Goal: Task Accomplishment & Management: Manage account settings

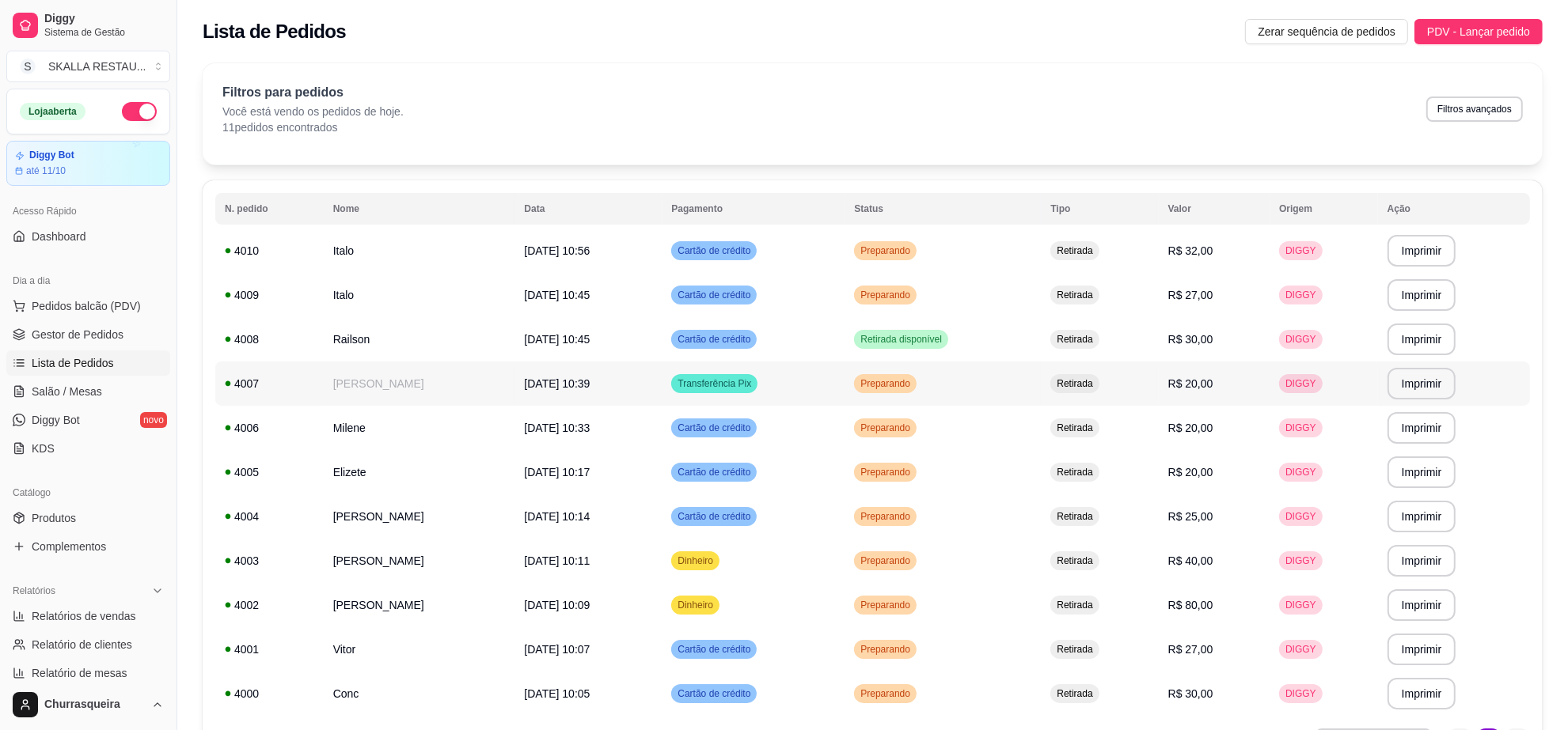
click at [350, 366] on td "[PERSON_NAME]" at bounding box center [419, 383] width 192 height 44
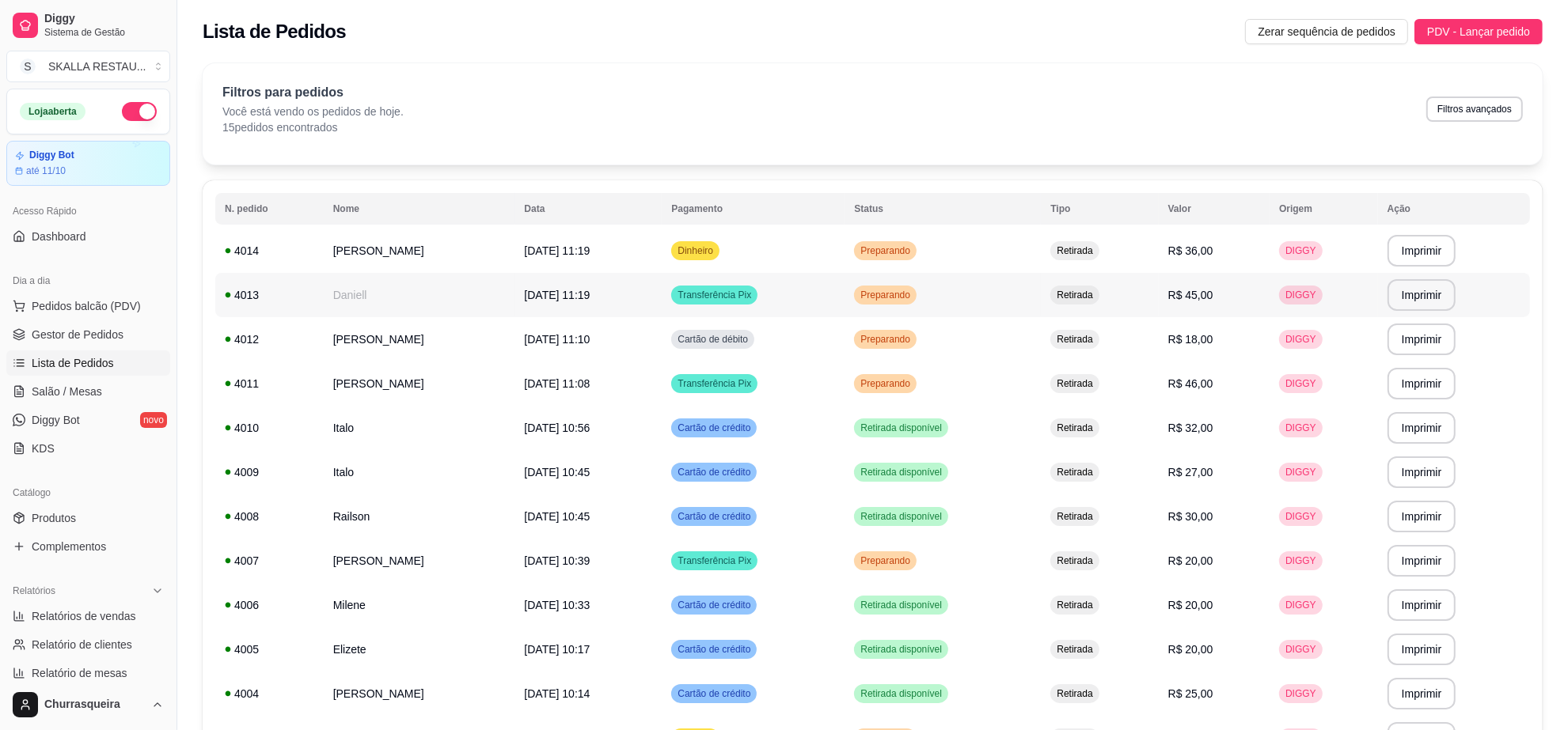
click at [685, 282] on td "Transferência Pix" at bounding box center [754, 295] width 183 height 44
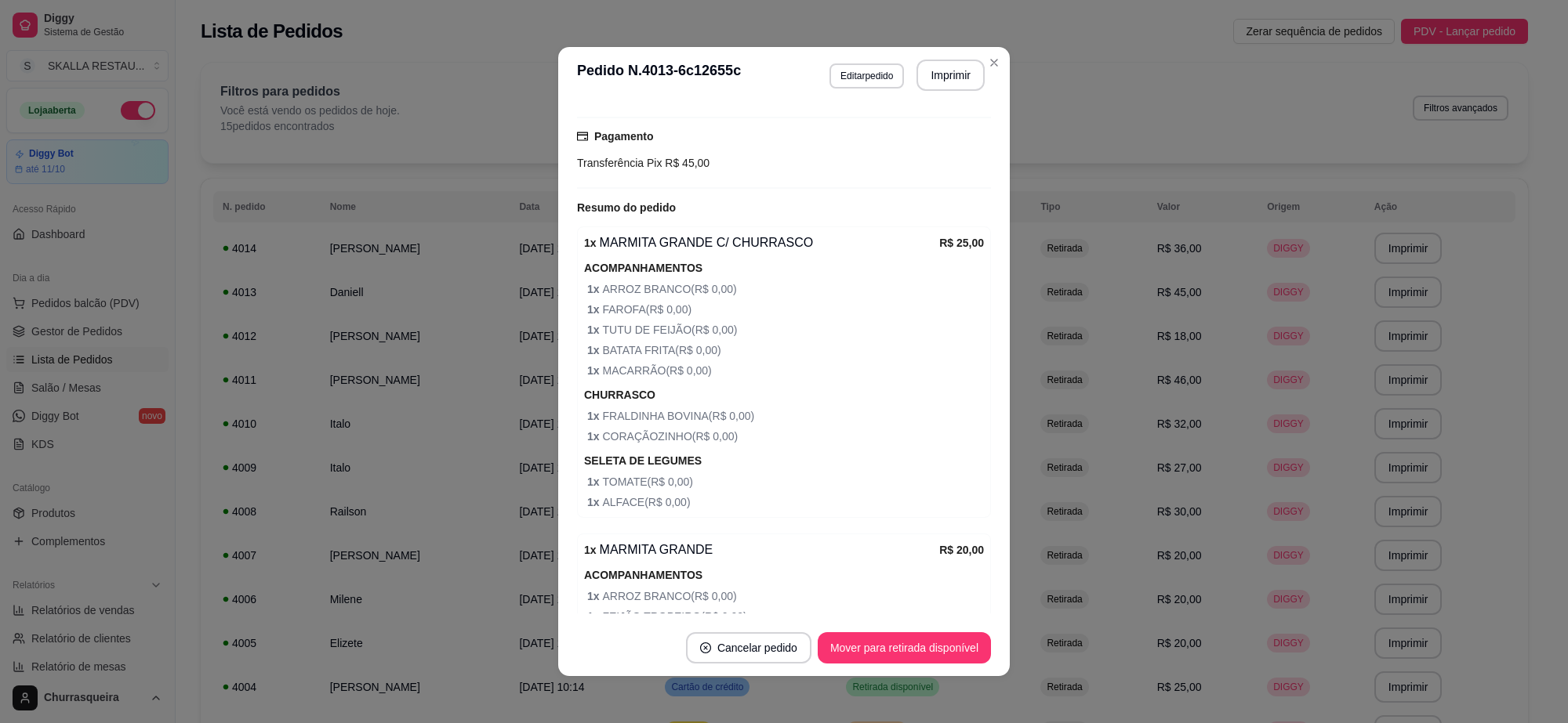
scroll to position [162, 0]
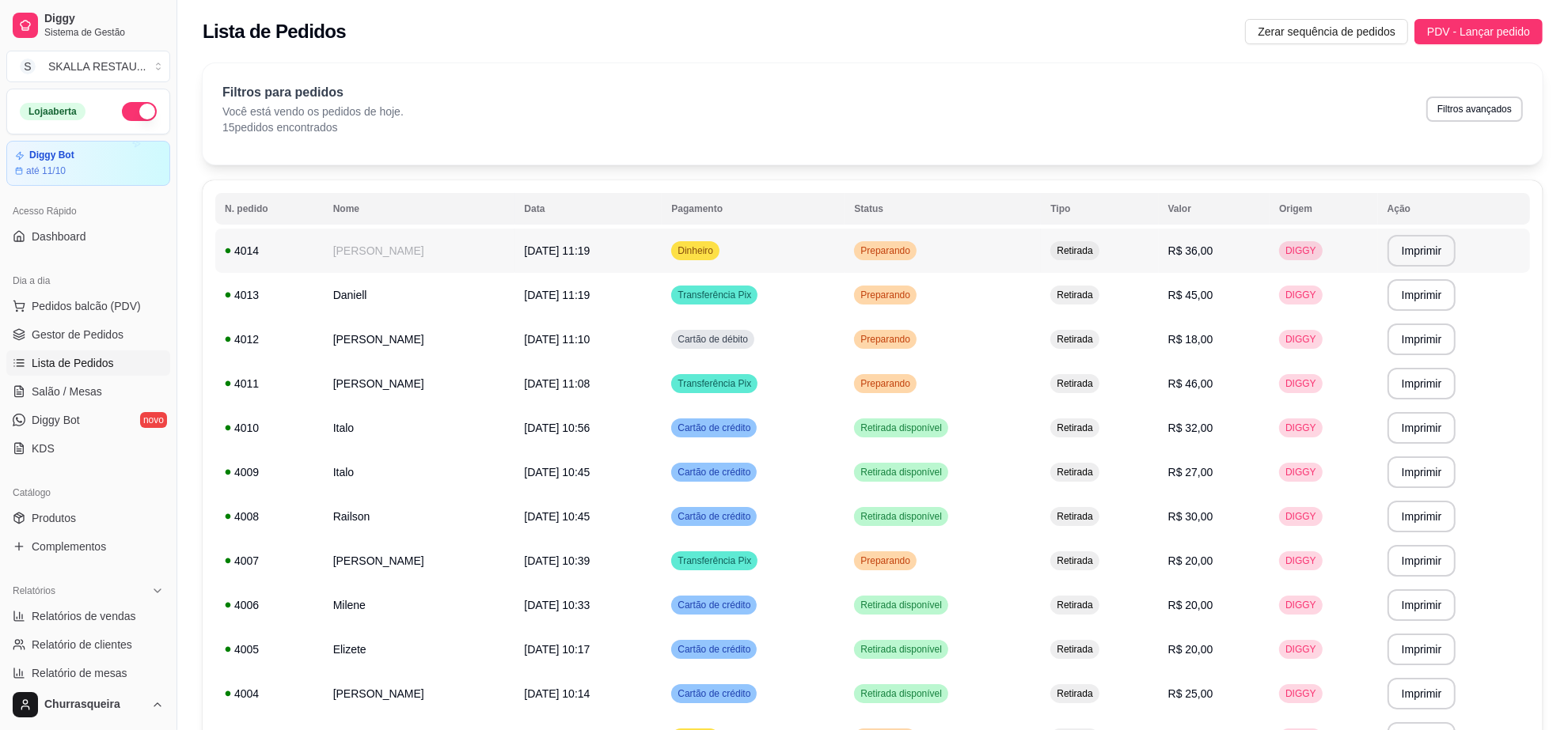
click at [446, 242] on td "[PERSON_NAME]" at bounding box center [419, 250] width 192 height 44
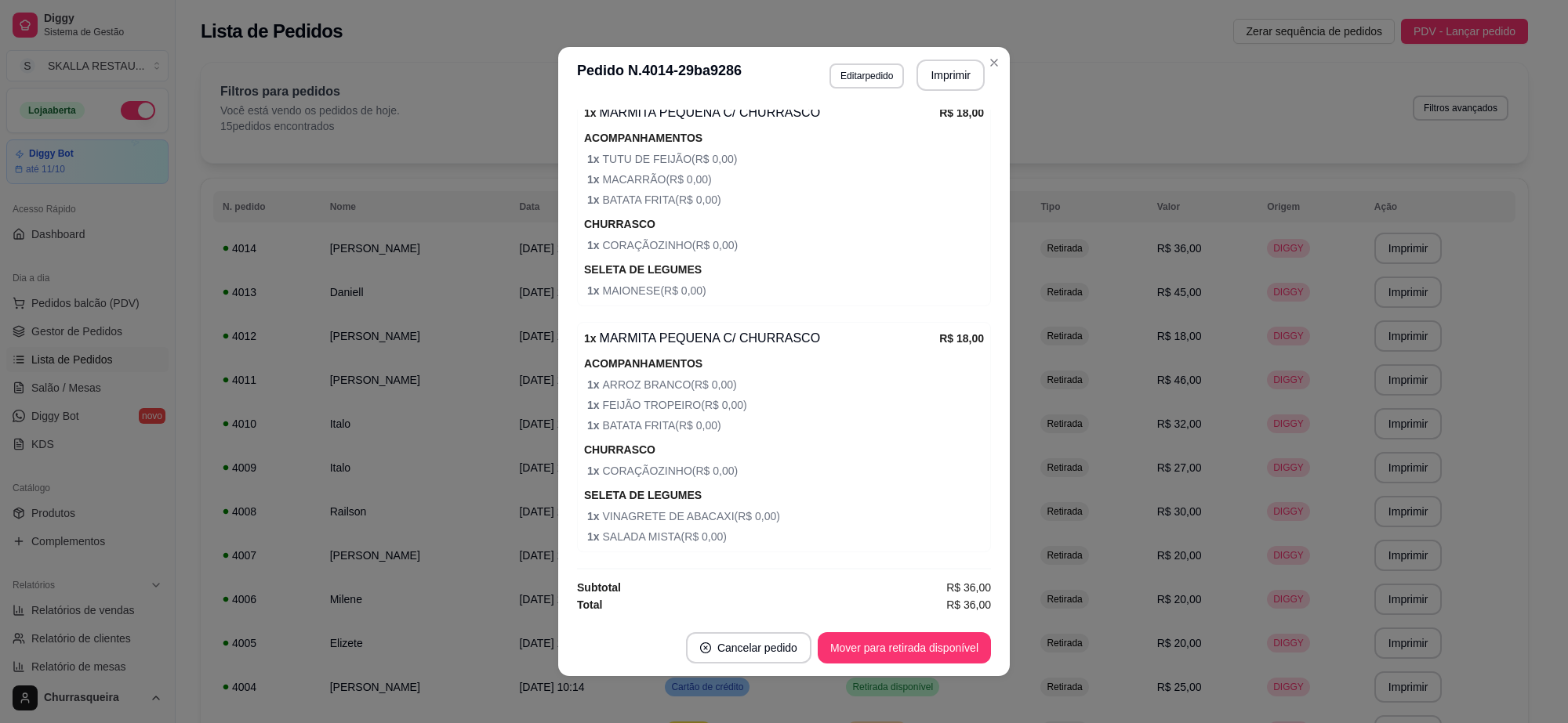
scroll to position [3, 0]
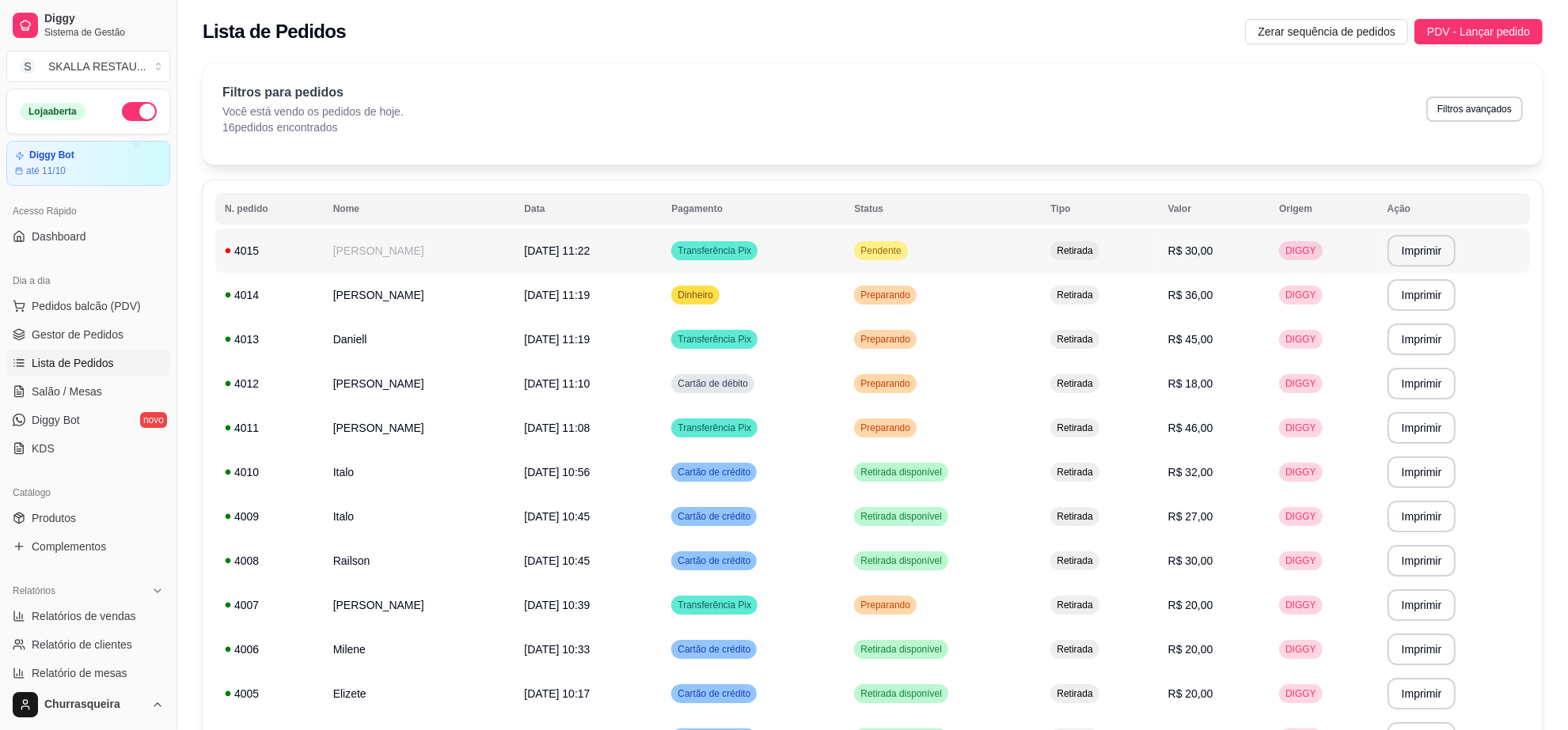
click at [388, 254] on td "[PERSON_NAME]" at bounding box center [419, 250] width 192 height 44
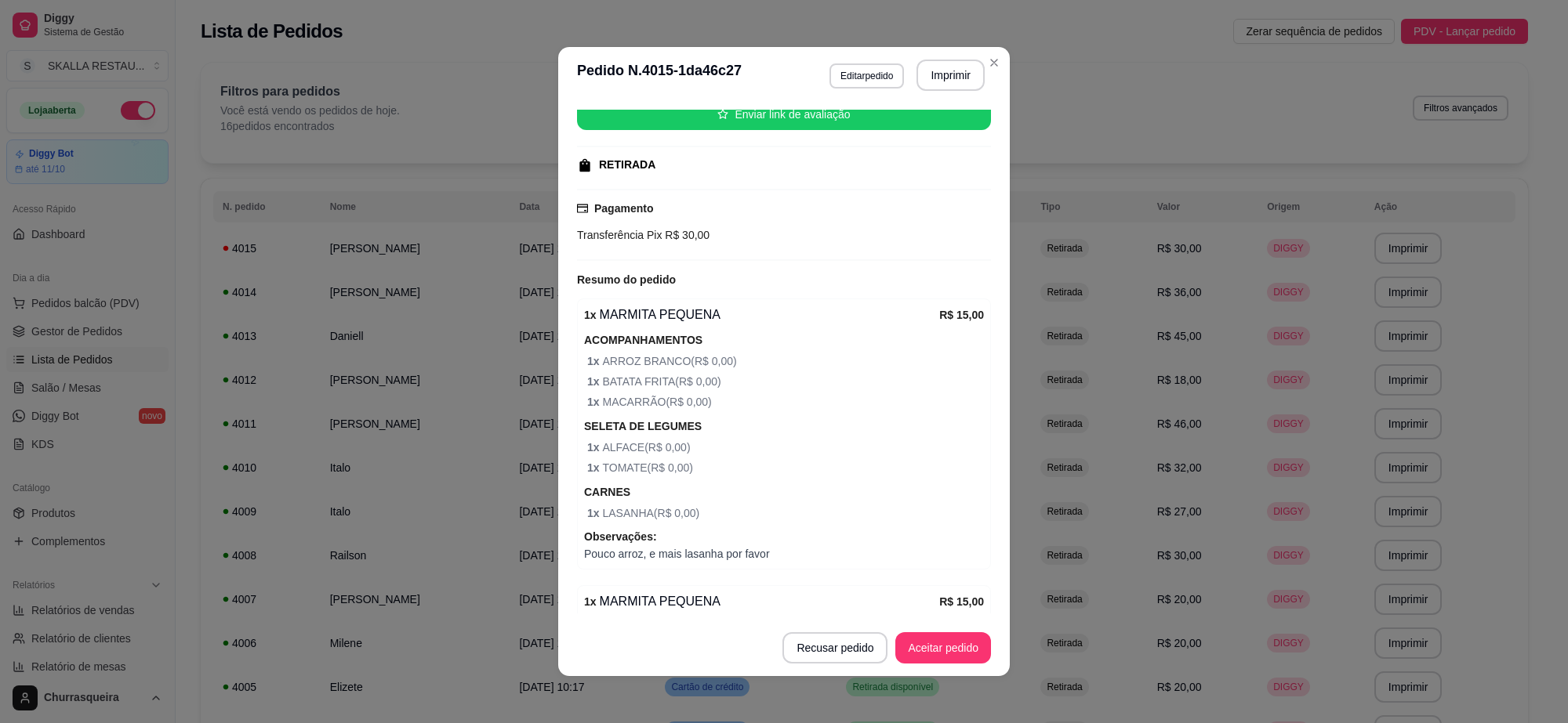
scroll to position [392, 0]
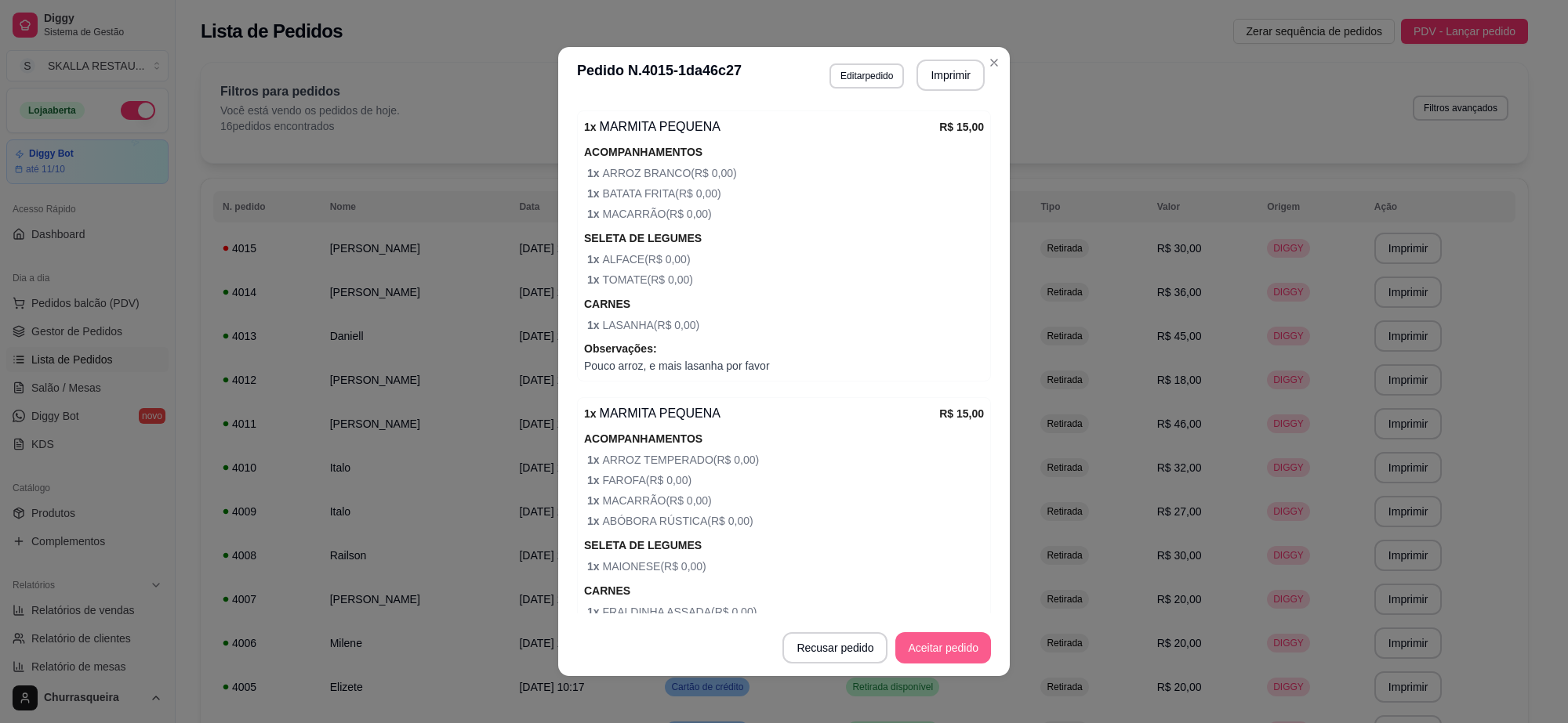
click at [941, 655] on button "Aceitar pedido" at bounding box center [943, 648] width 95 height 32
click at [941, 649] on button "Mover para preparo" at bounding box center [930, 648] width 118 height 31
click at [941, 65] on button "Imprimir" at bounding box center [951, 76] width 65 height 31
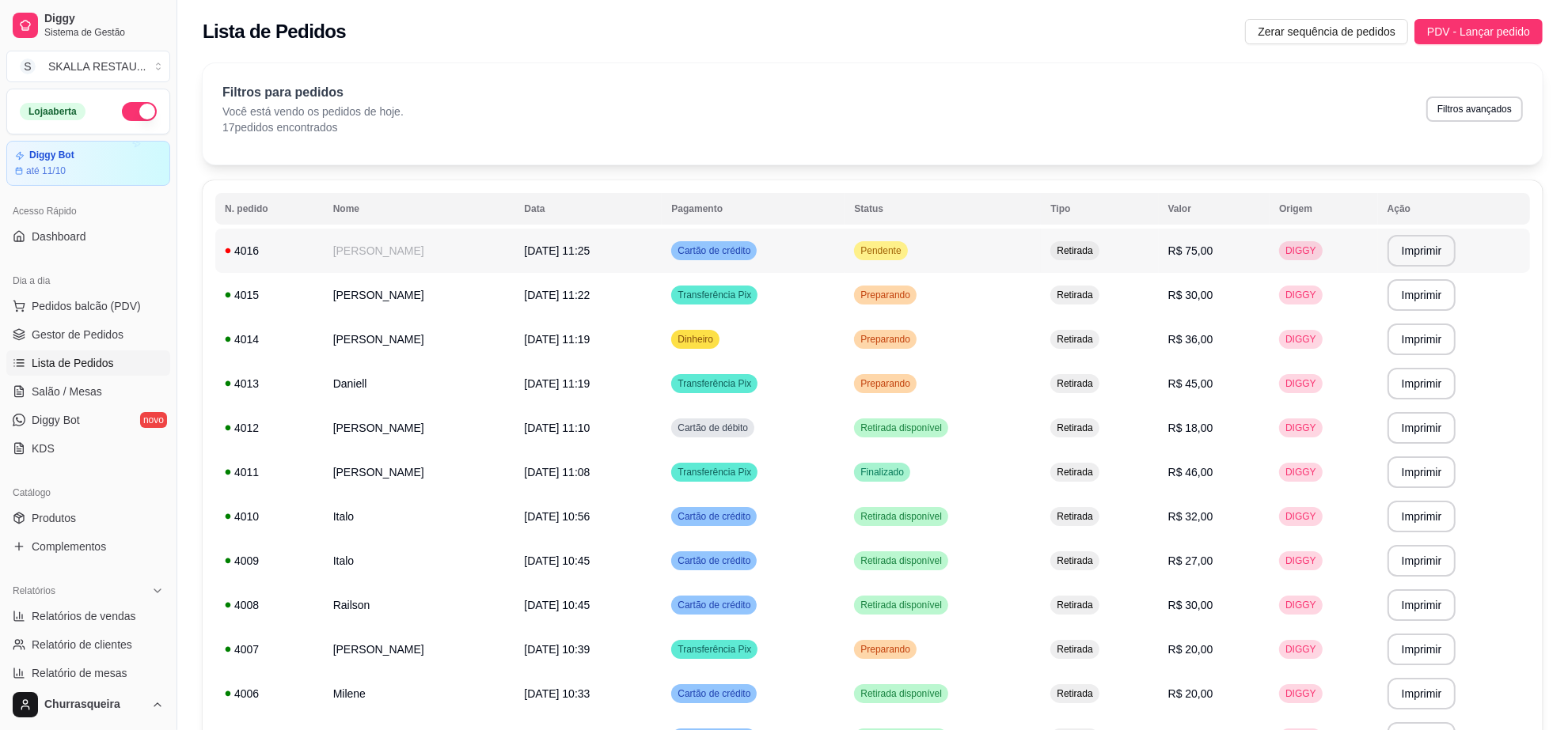
click at [516, 229] on td "[DATE] 11:25" at bounding box center [588, 250] width 147 height 44
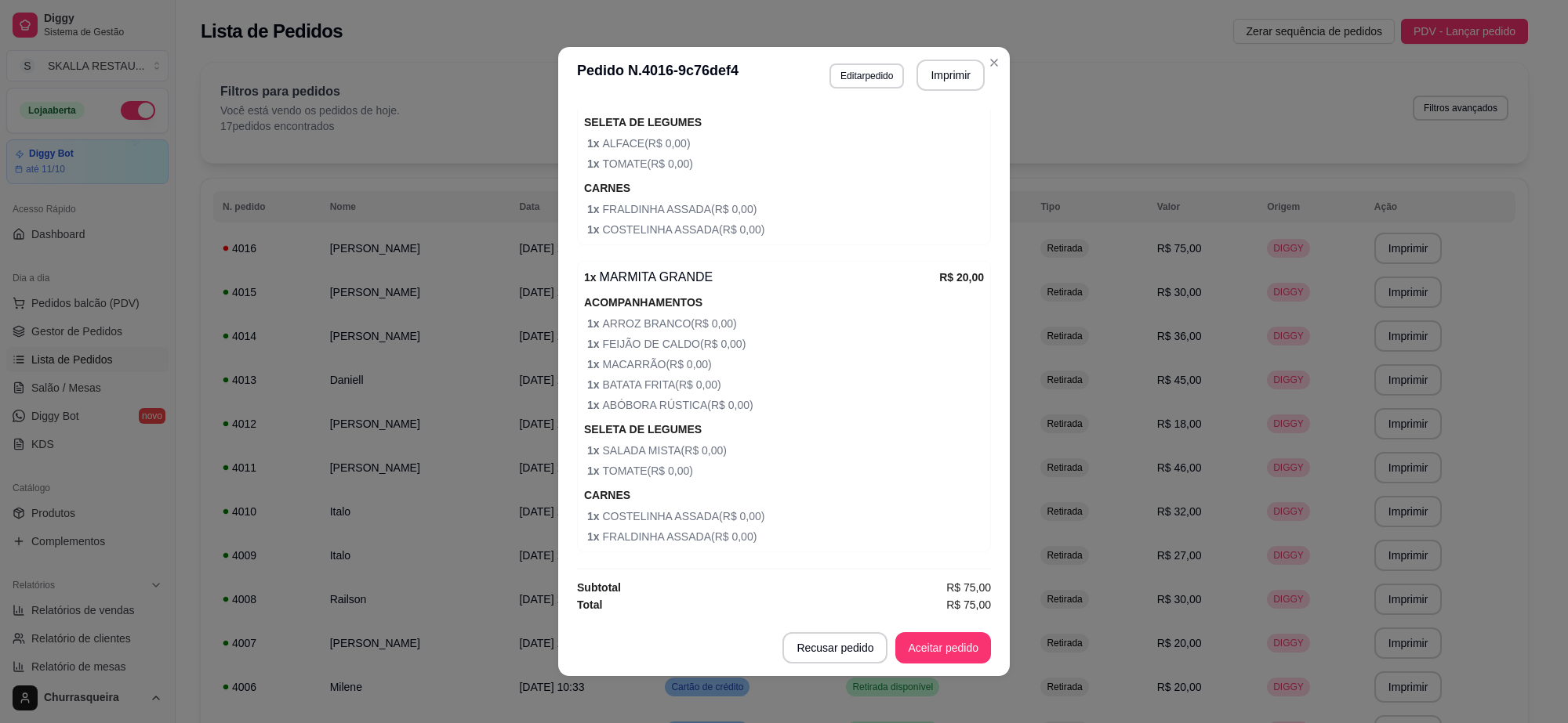
scroll to position [3, 0]
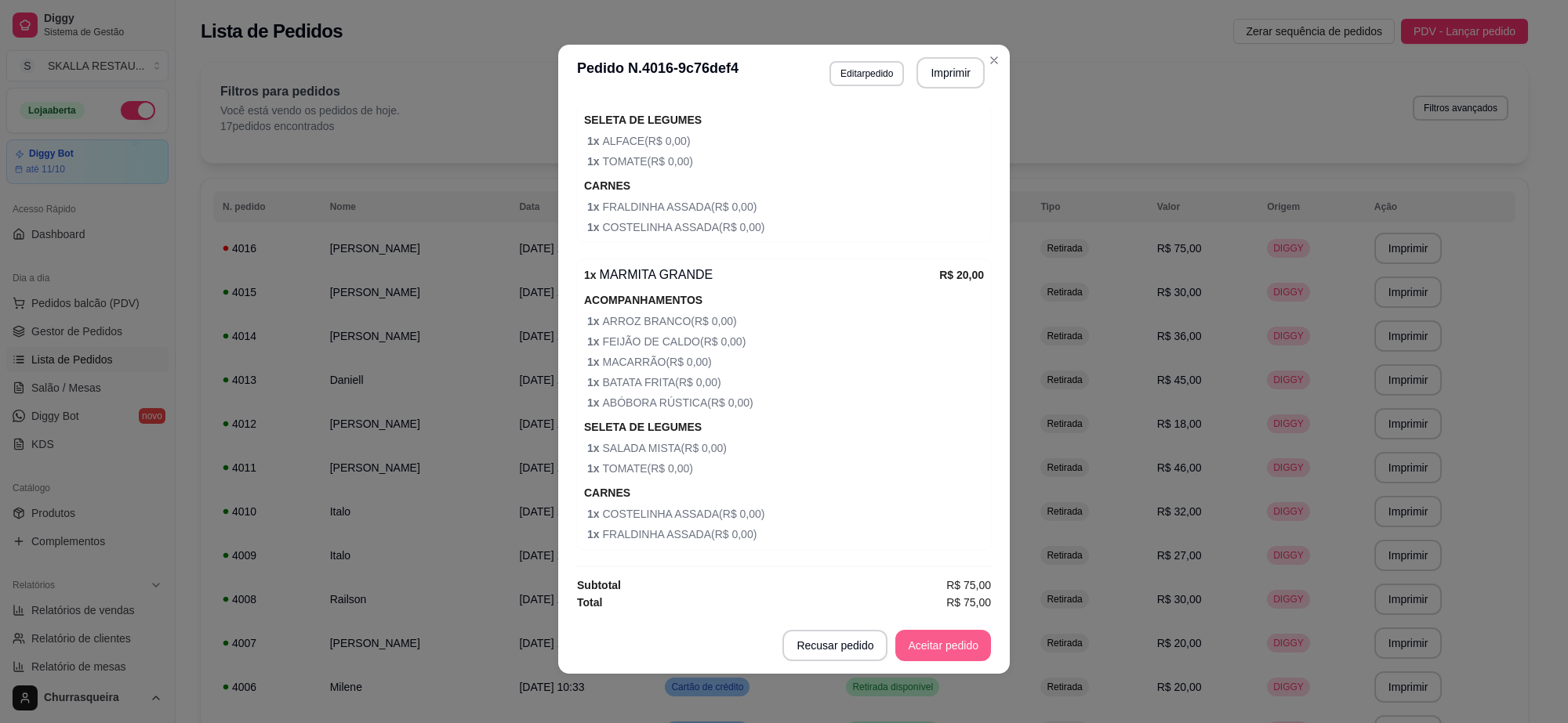
click at [957, 643] on button "Aceitar pedido" at bounding box center [943, 646] width 95 height 32
click at [954, 645] on button "Mover para preparo" at bounding box center [930, 646] width 122 height 32
click at [927, 84] on button "Imprimir" at bounding box center [951, 73] width 65 height 31
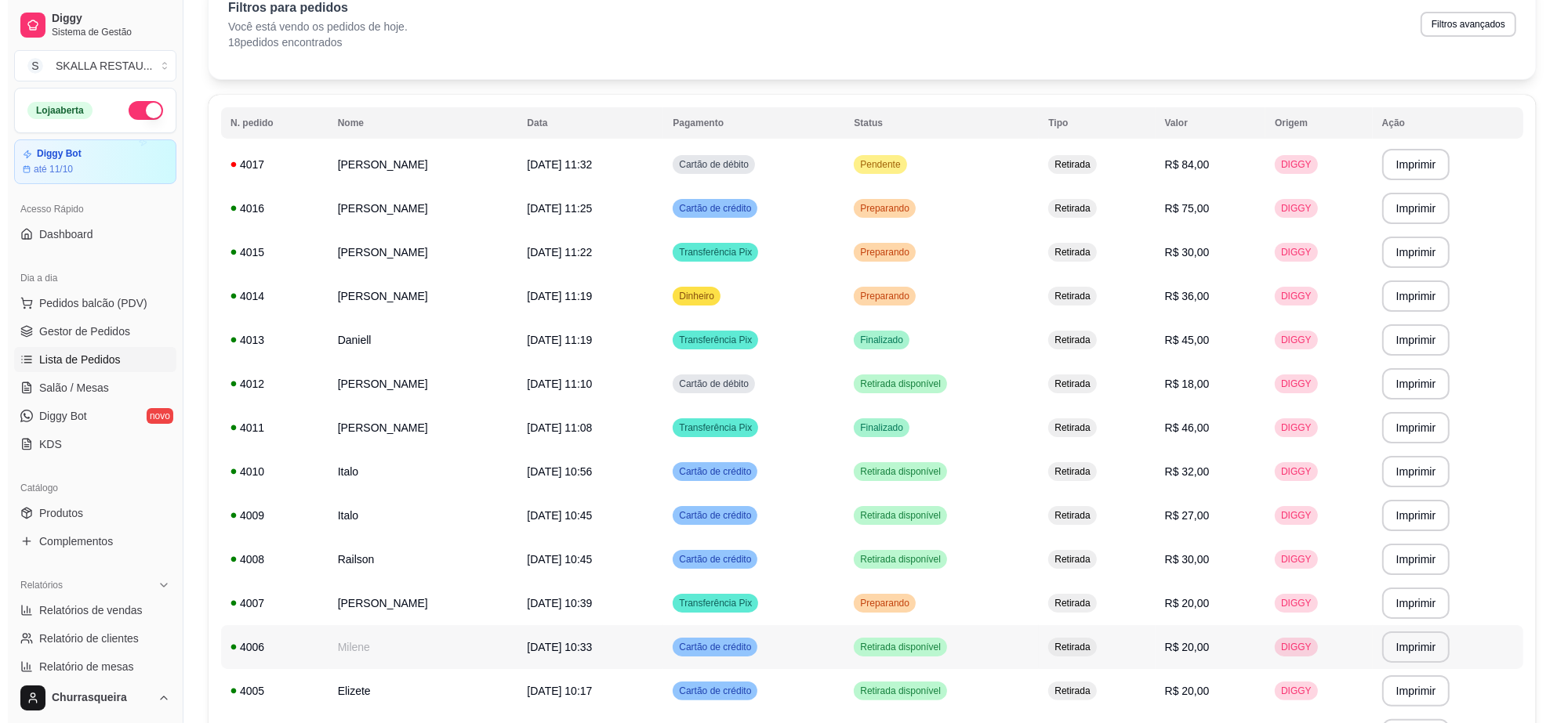
scroll to position [0, 0]
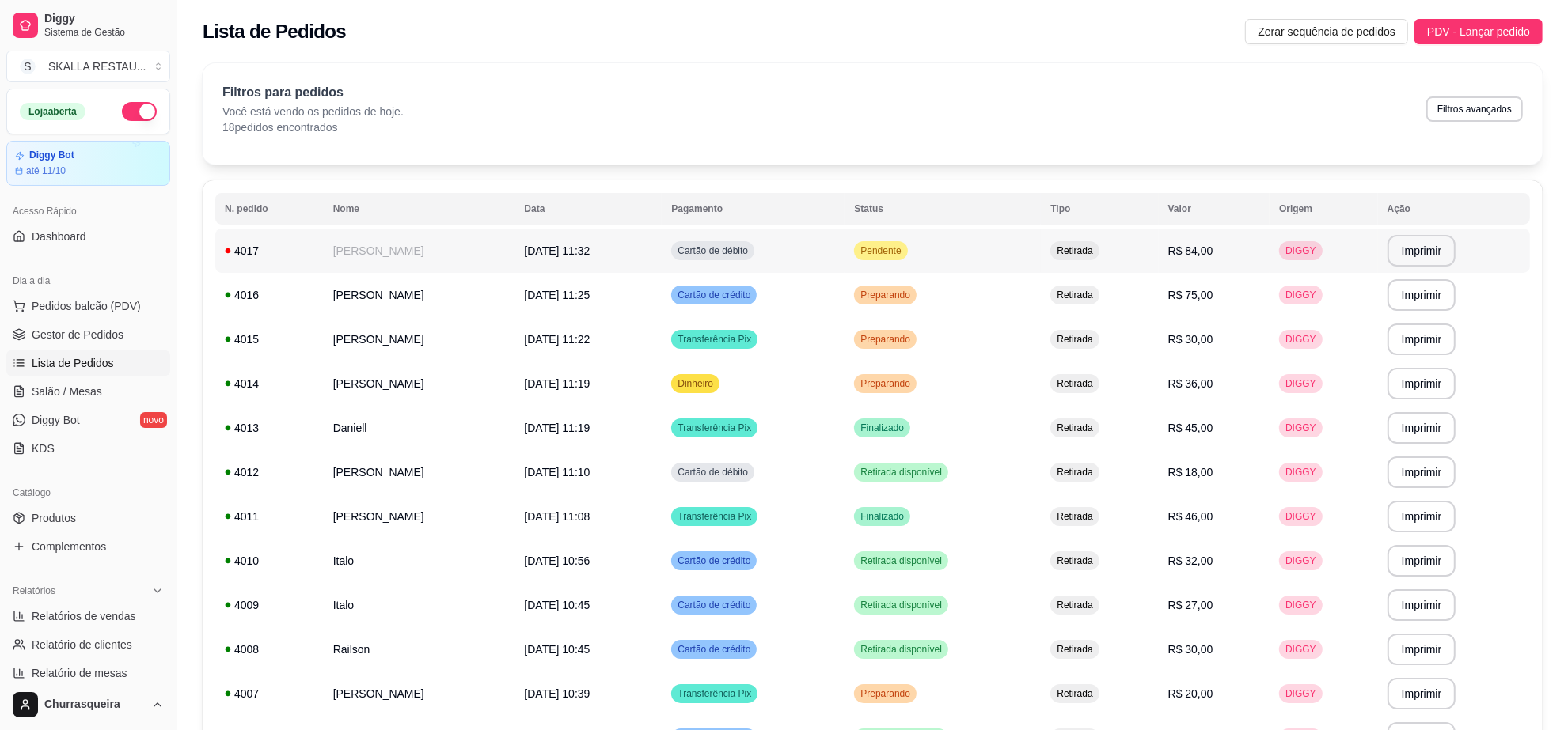
click at [554, 262] on td "[DATE] 11:32" at bounding box center [588, 250] width 147 height 44
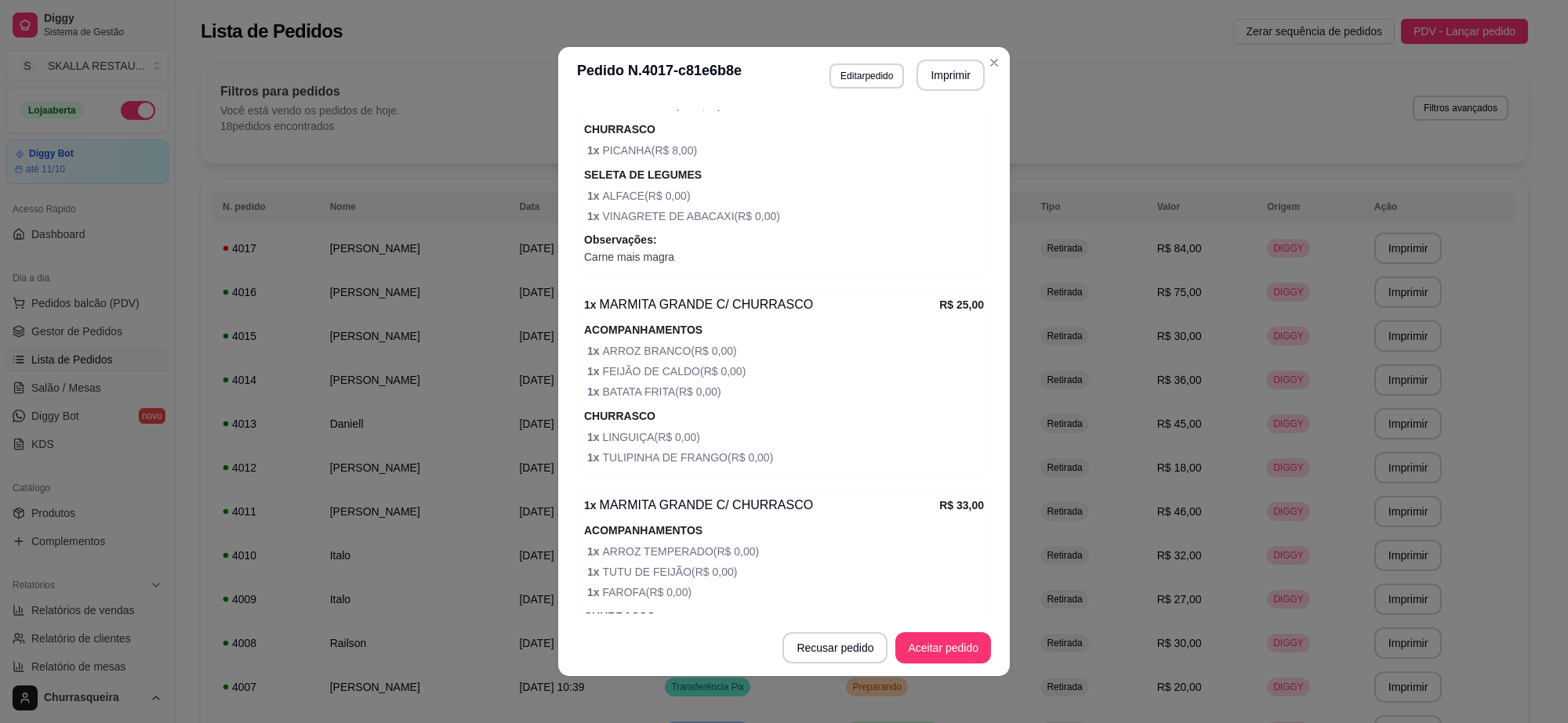
scroll to position [737, 0]
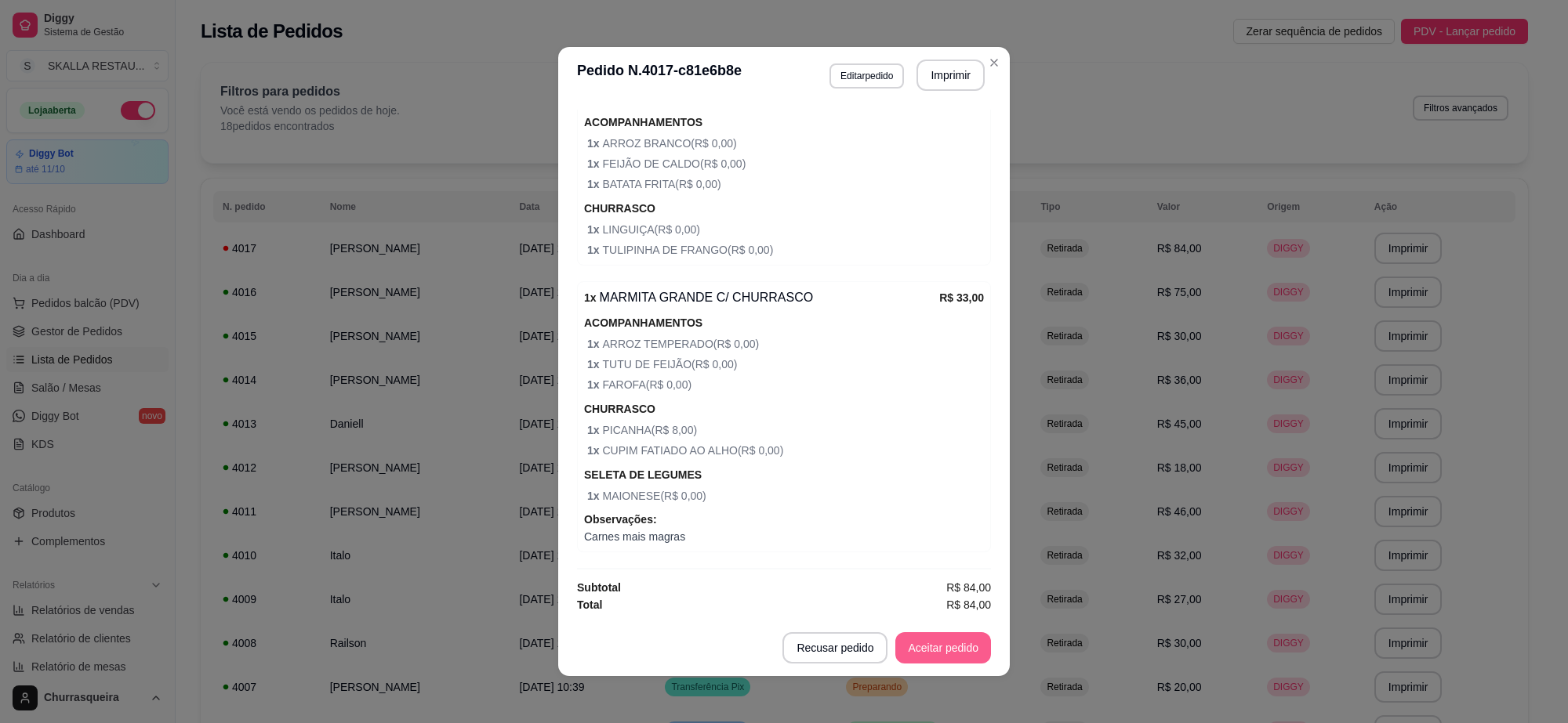
click at [941, 643] on button "Aceitar pedido" at bounding box center [943, 648] width 95 height 32
click at [941, 643] on button "Mover para preparo" at bounding box center [930, 648] width 118 height 31
click at [947, 83] on button "Imprimir" at bounding box center [951, 76] width 68 height 32
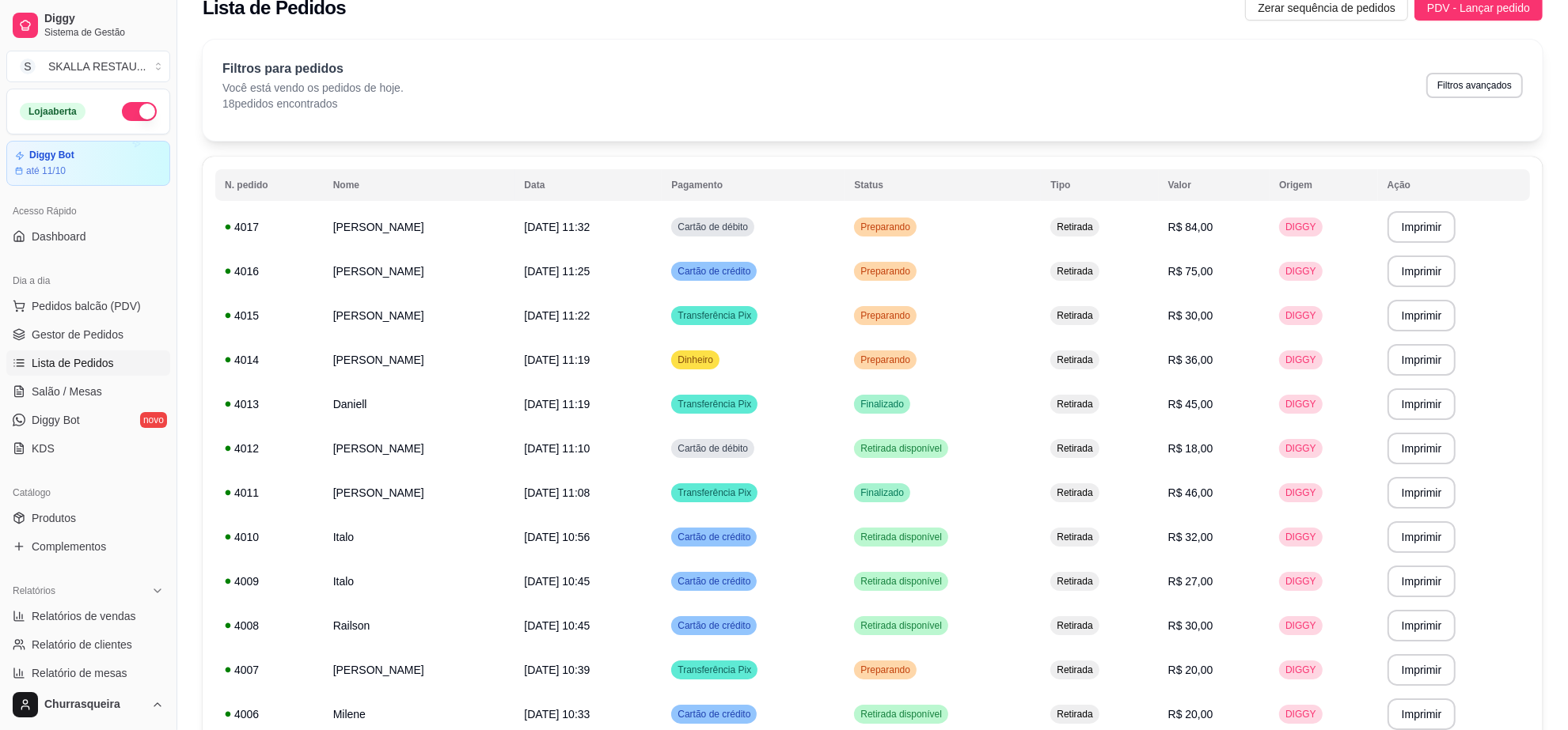
scroll to position [14, 0]
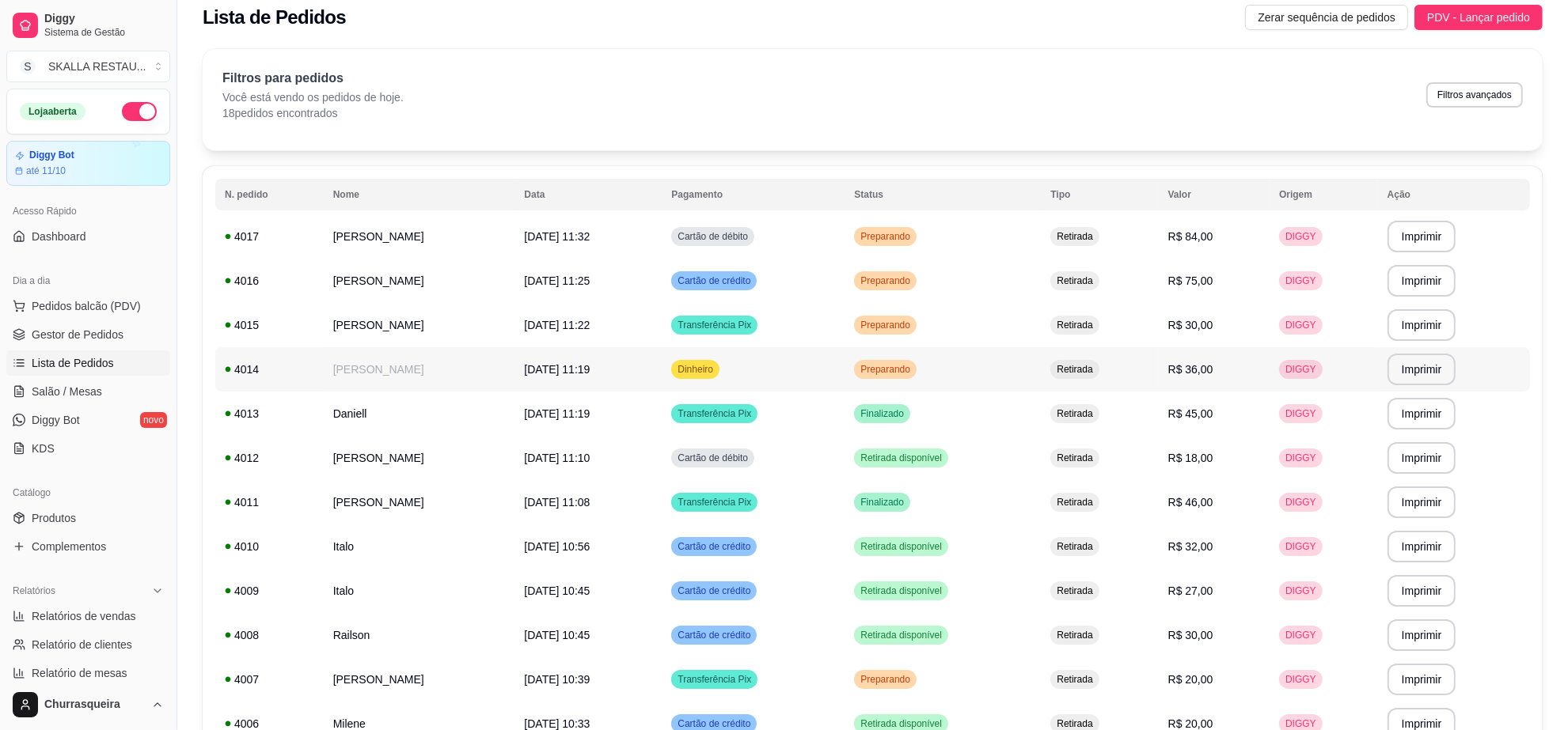
click at [884, 368] on span "Preparando" at bounding box center [885, 369] width 56 height 12
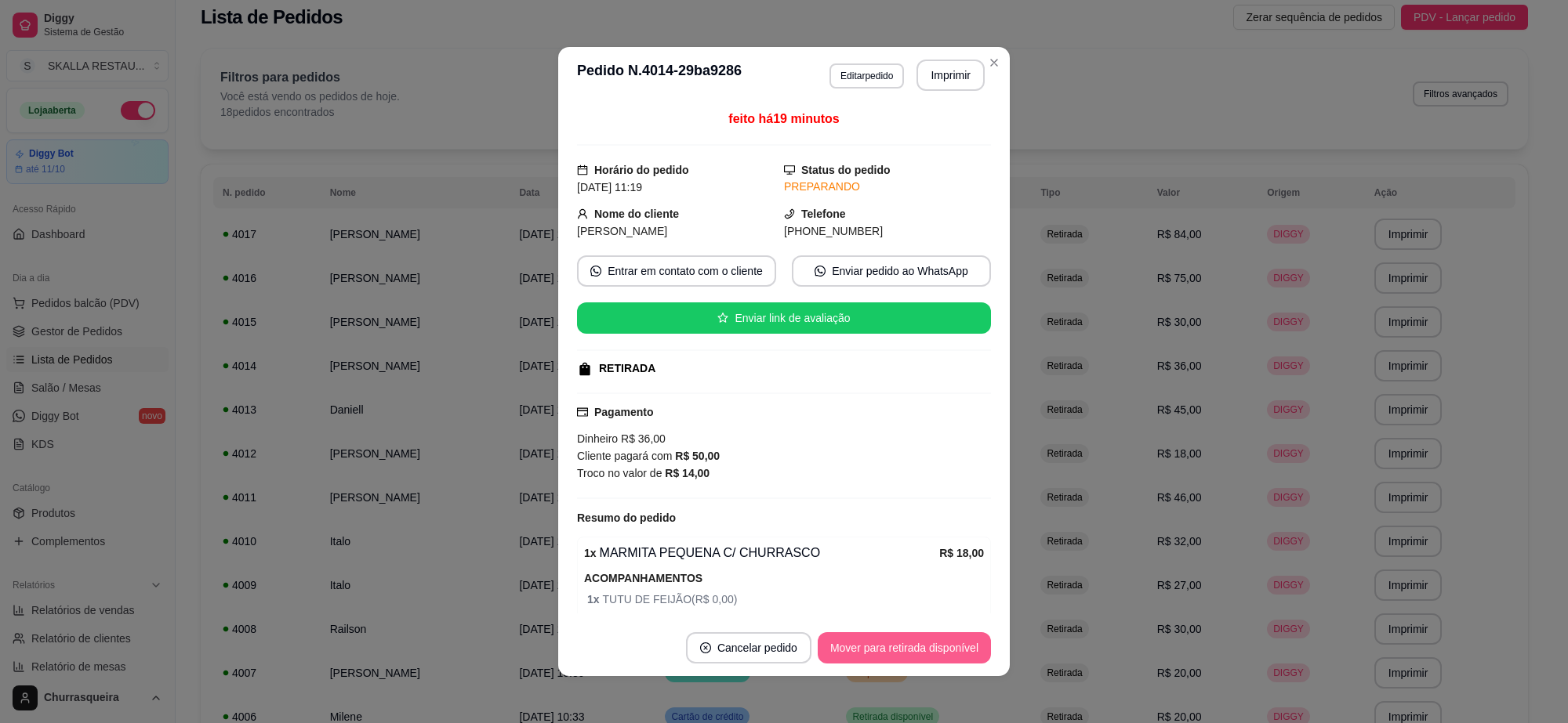
click at [932, 651] on button "Mover para retirada disponível" at bounding box center [904, 648] width 173 height 32
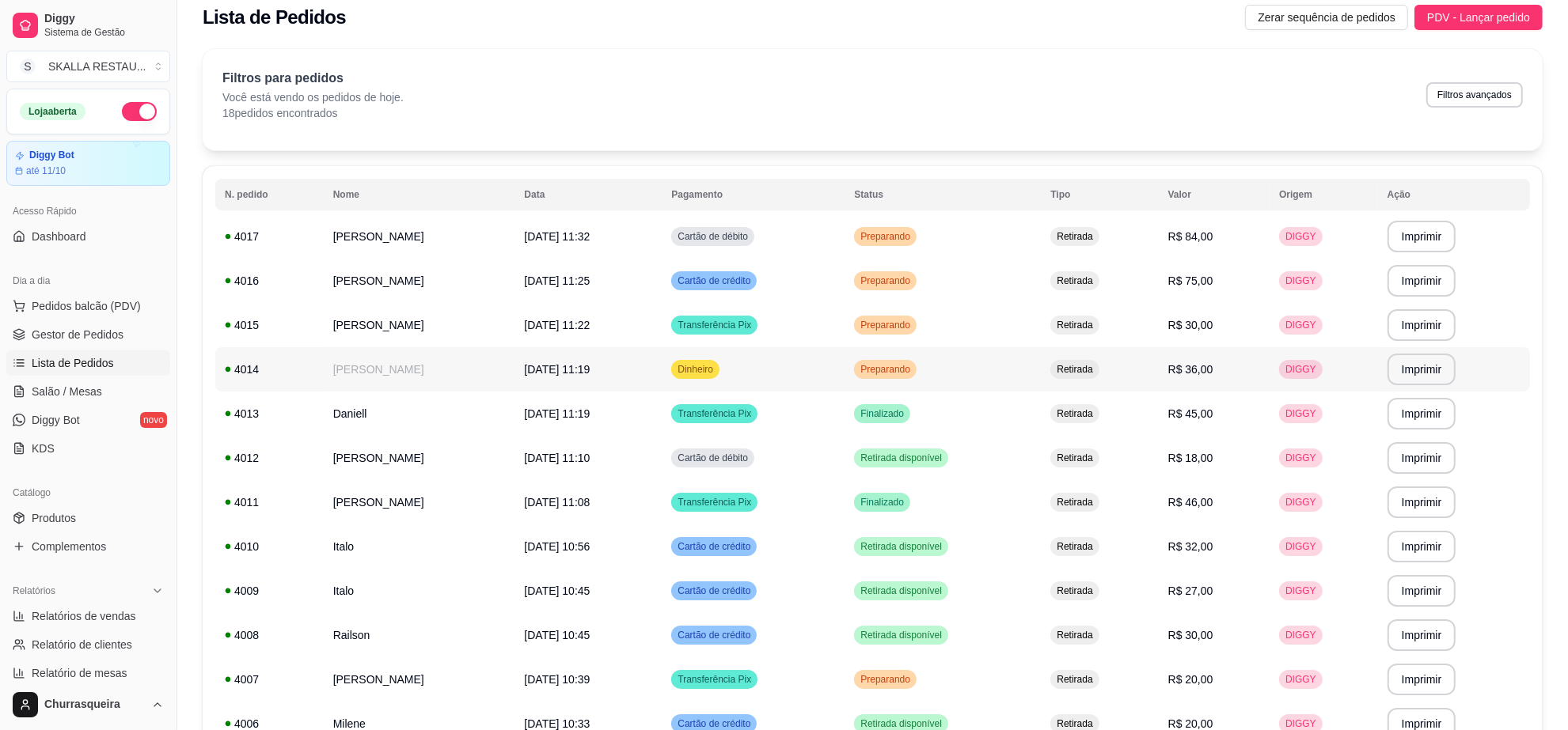
click at [980, 349] on td "Preparando" at bounding box center [943, 369] width 196 height 44
click at [950, 330] on td "Preparando" at bounding box center [943, 325] width 196 height 44
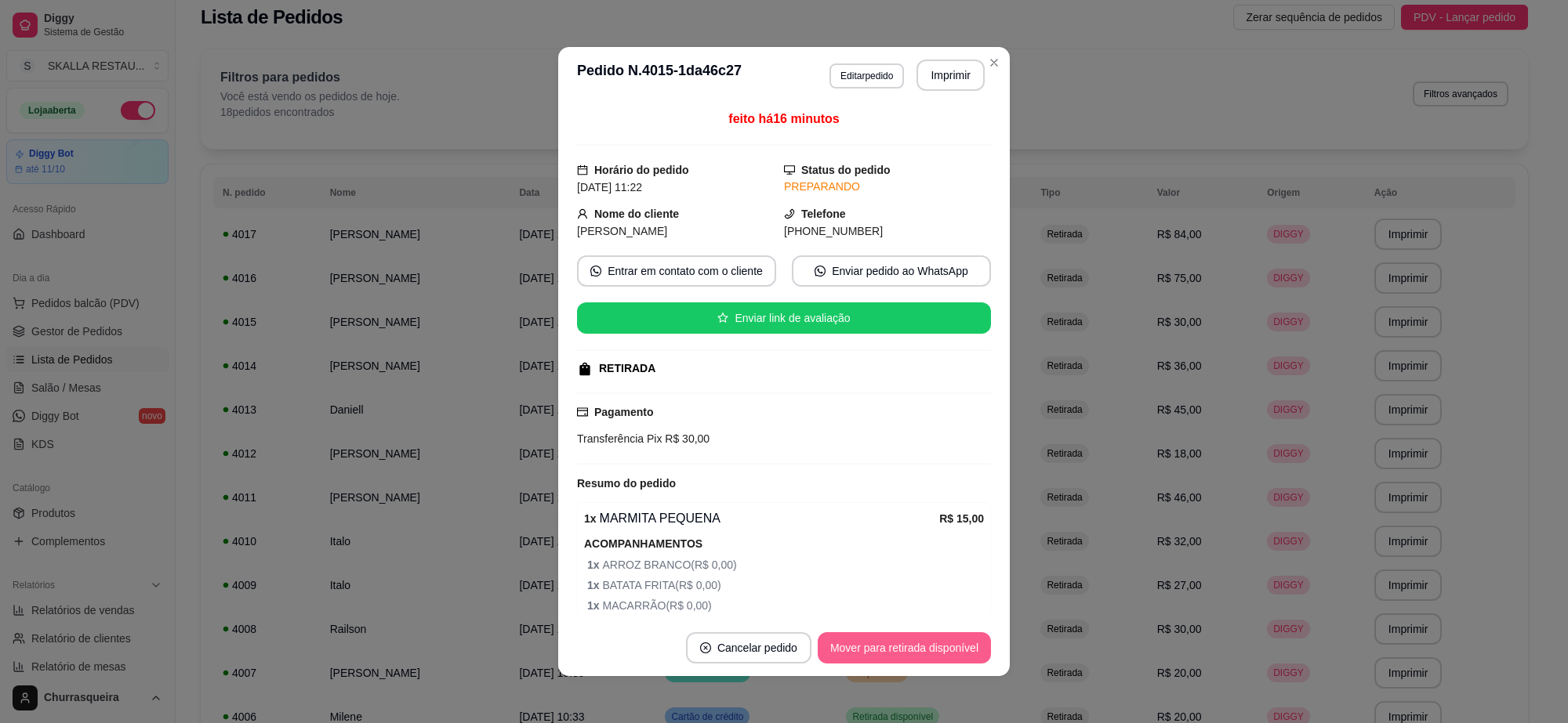
click at [888, 651] on button "Mover para retirada disponível" at bounding box center [904, 648] width 173 height 32
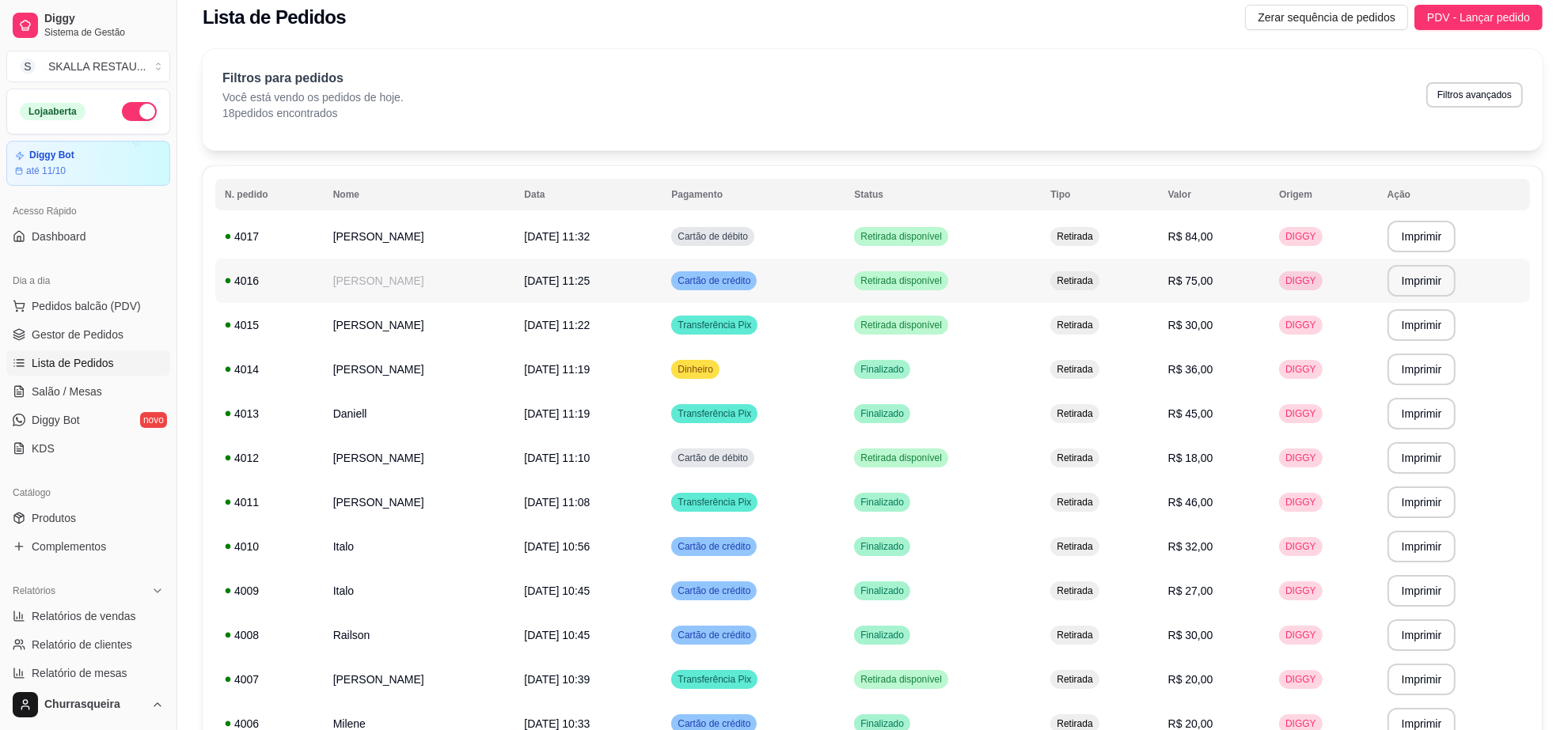
click at [916, 294] on td "Retirada disponível" at bounding box center [943, 280] width 196 height 44
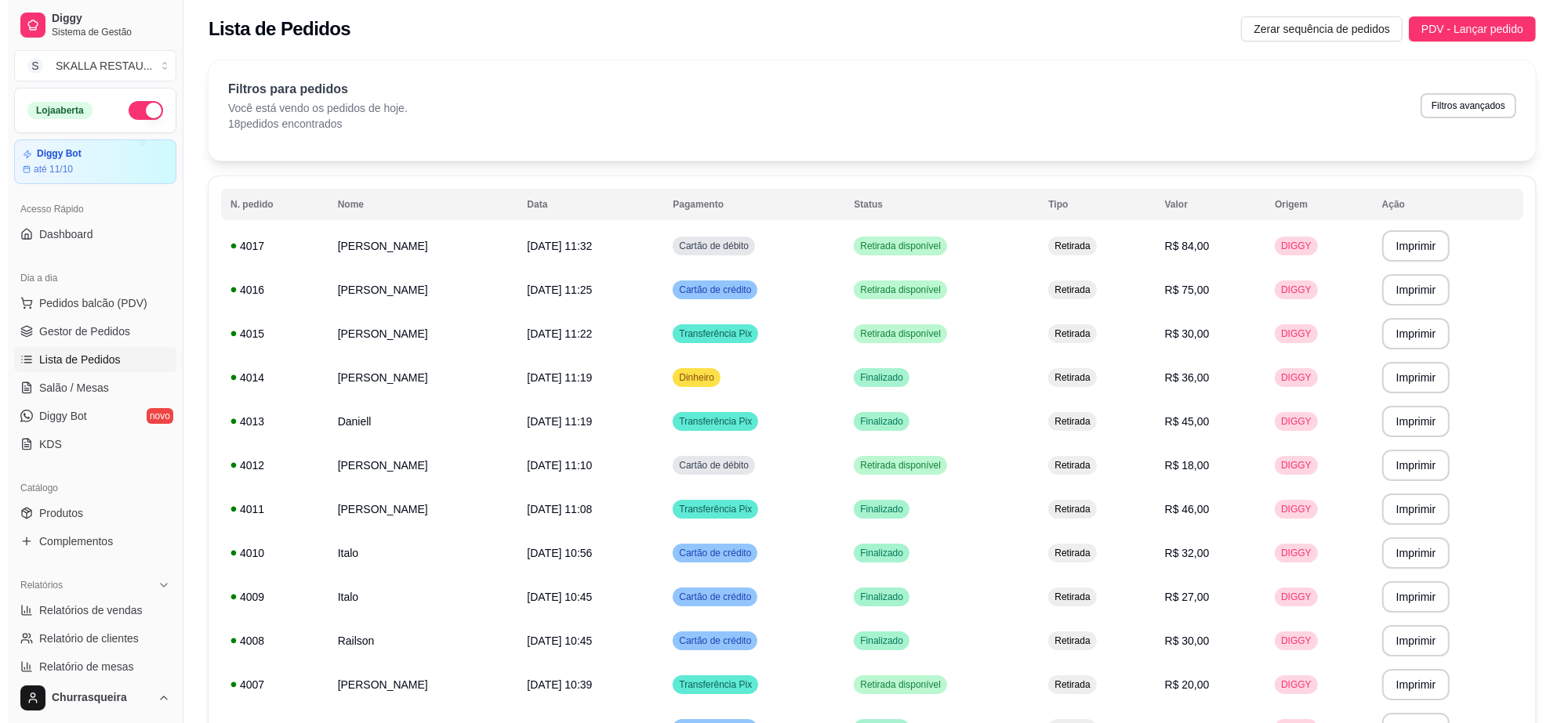
scroll to position [0, 0]
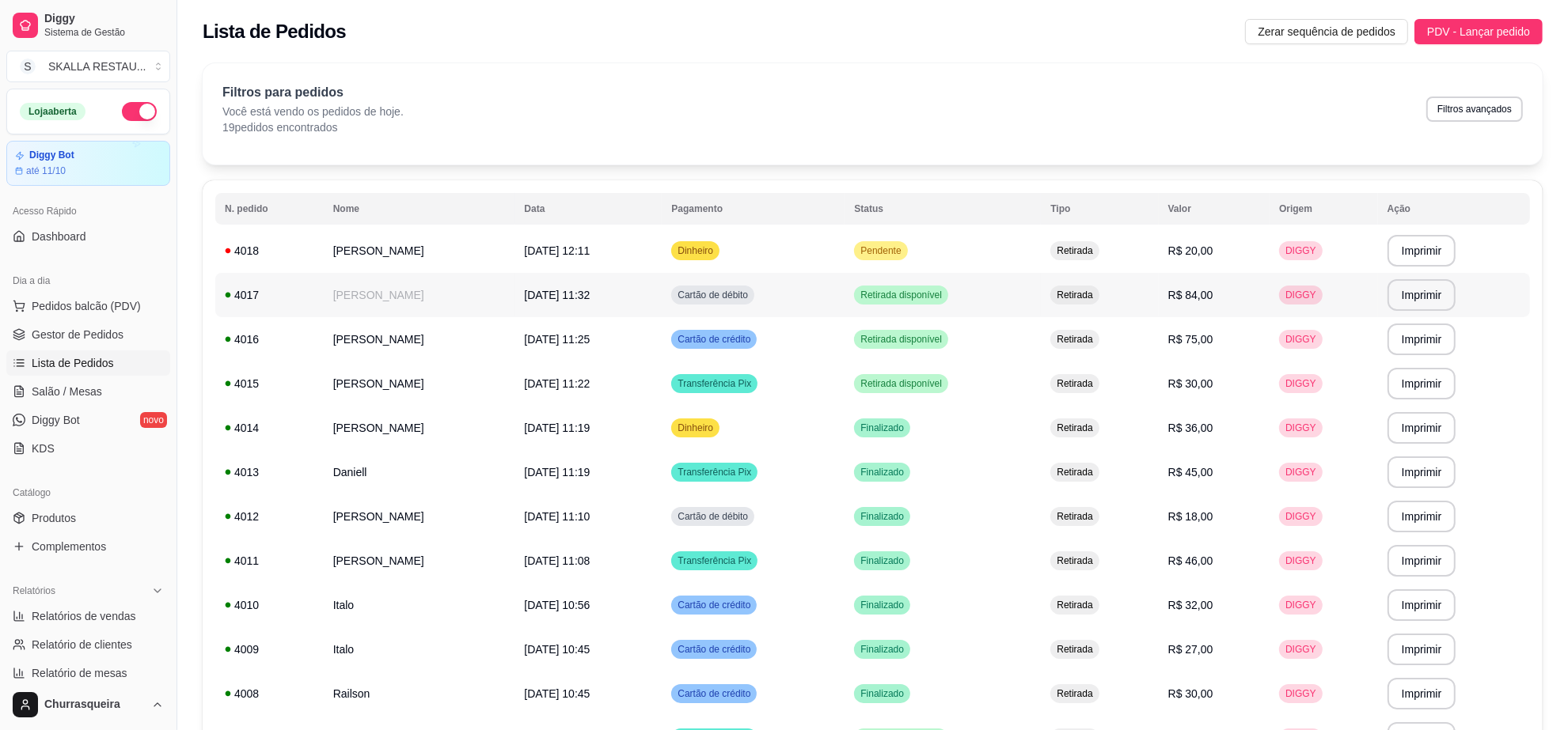
click at [884, 278] on td "Retirada disponível" at bounding box center [943, 295] width 196 height 44
click at [1002, 249] on td "Pendente" at bounding box center [943, 250] width 196 height 44
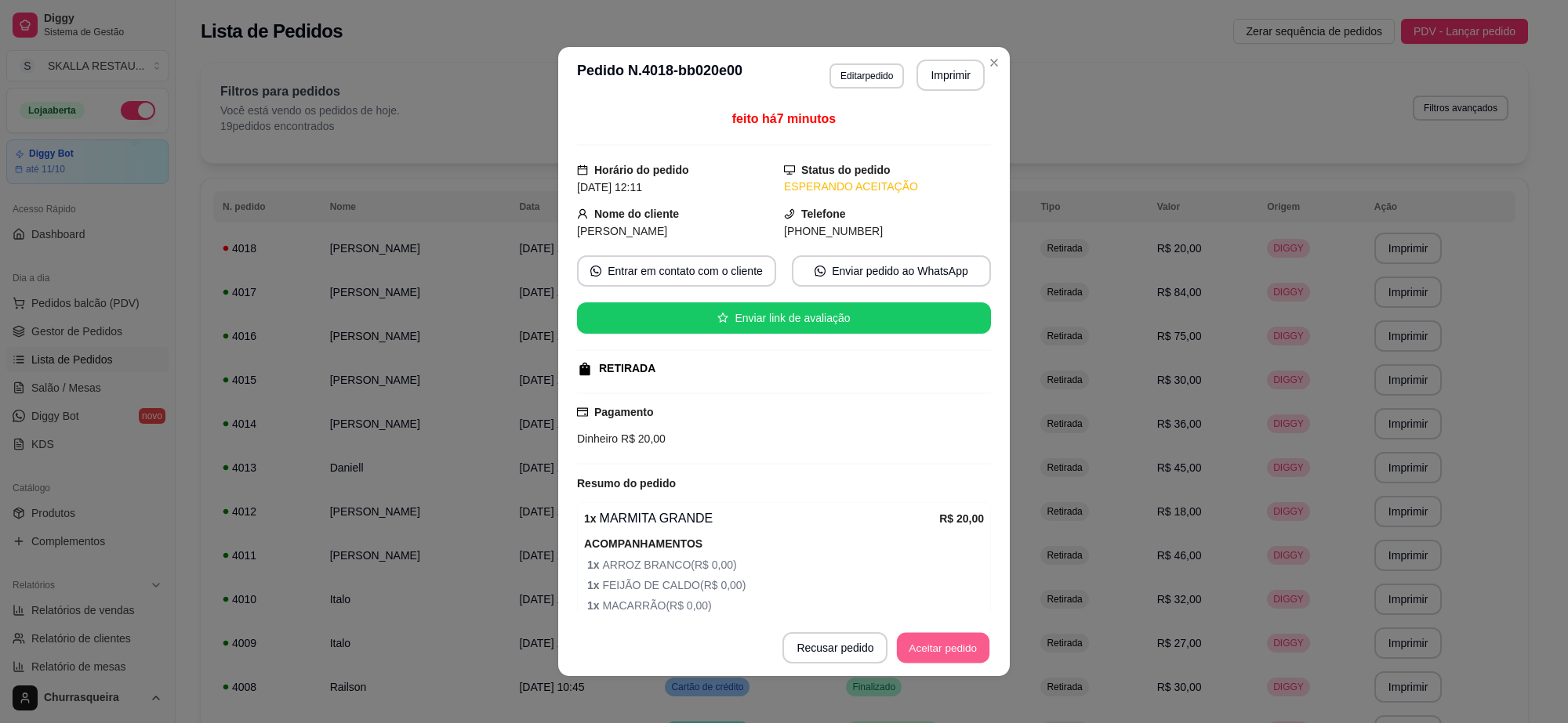
click at [897, 646] on button "Aceitar pedido" at bounding box center [943, 648] width 93 height 31
click at [932, 86] on button "Imprimir" at bounding box center [951, 76] width 68 height 32
click at [927, 647] on button "Mover para preparo" at bounding box center [930, 648] width 118 height 31
click at [999, 59] on header "**********" at bounding box center [784, 75] width 452 height 56
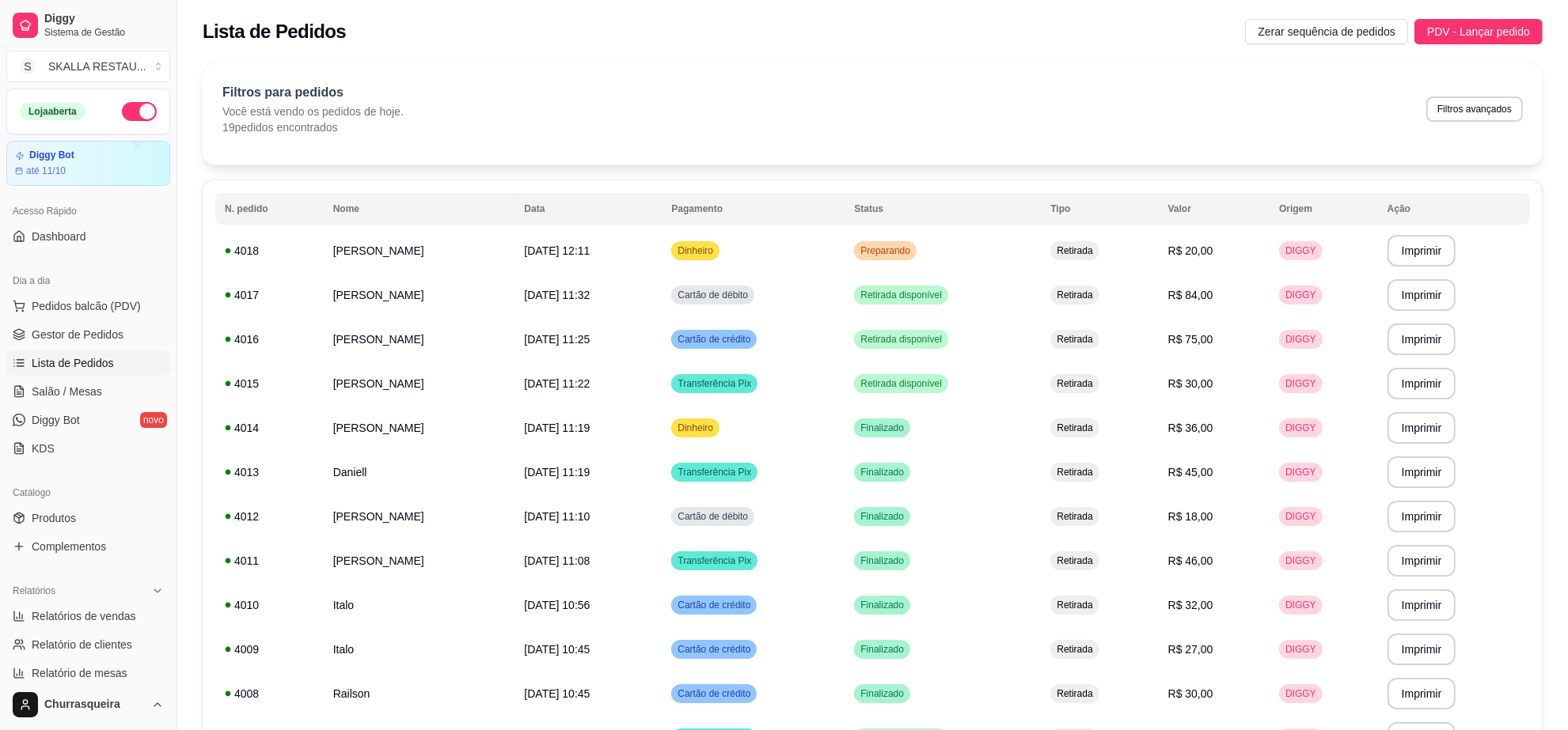
click at [1500, 46] on div "Lista de Pedidos Zerar sequência de pedidos PDV - Lançar pedido" at bounding box center [873, 26] width 1390 height 54
click at [1492, 42] on button "PDV - Lançar pedido" at bounding box center [1479, 31] width 128 height 25
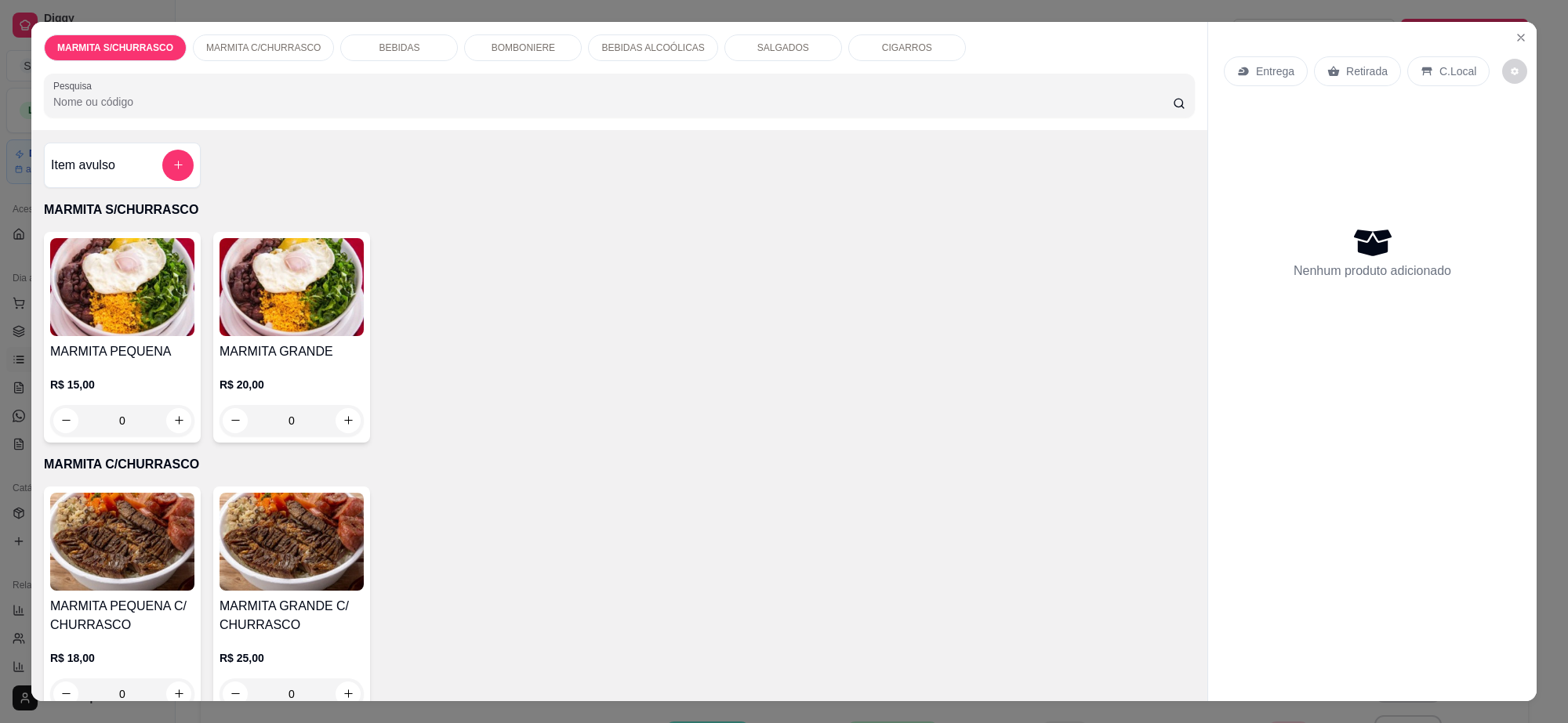
scroll to position [98, 0]
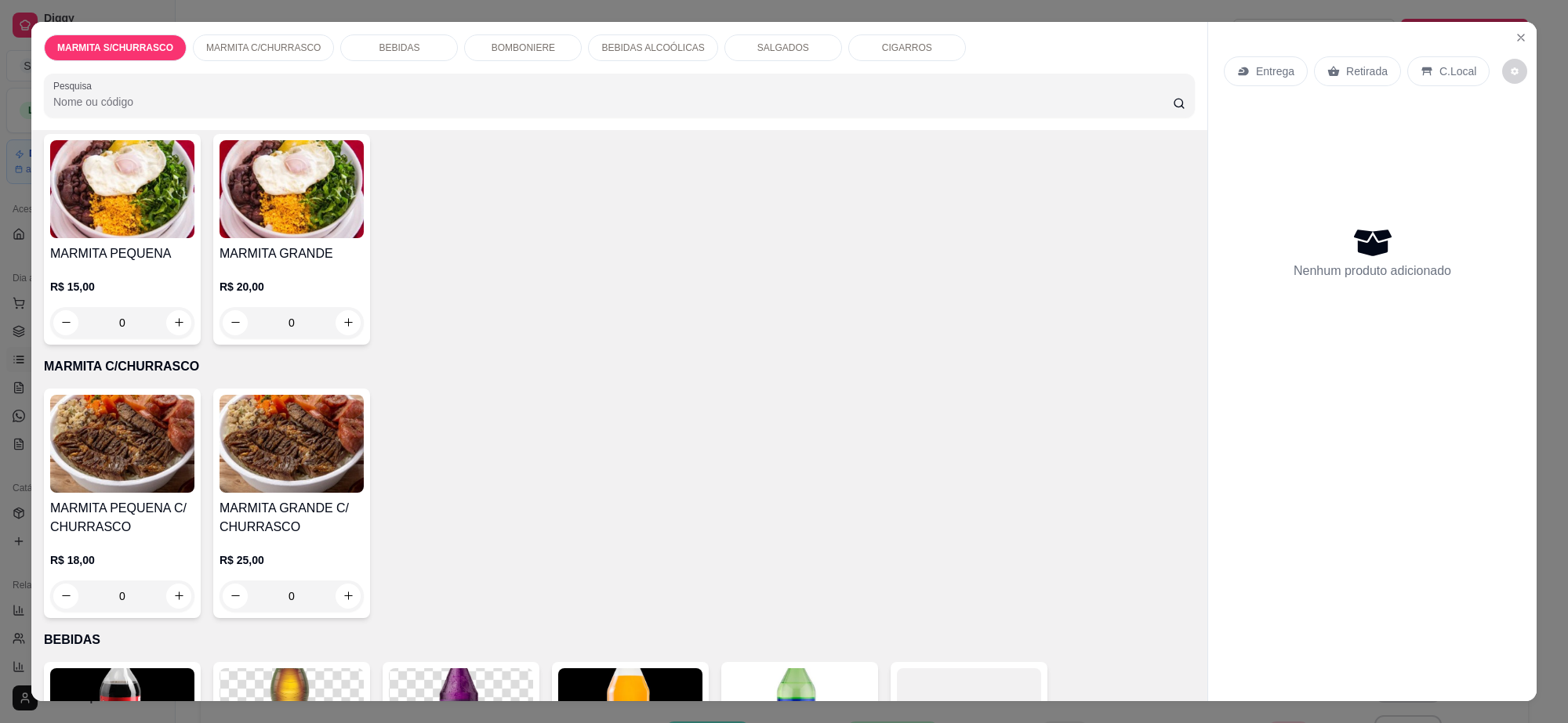
click at [152, 507] on h4 "MARMITA PEQUENA C/ CHURRASCO" at bounding box center [123, 518] width 144 height 37
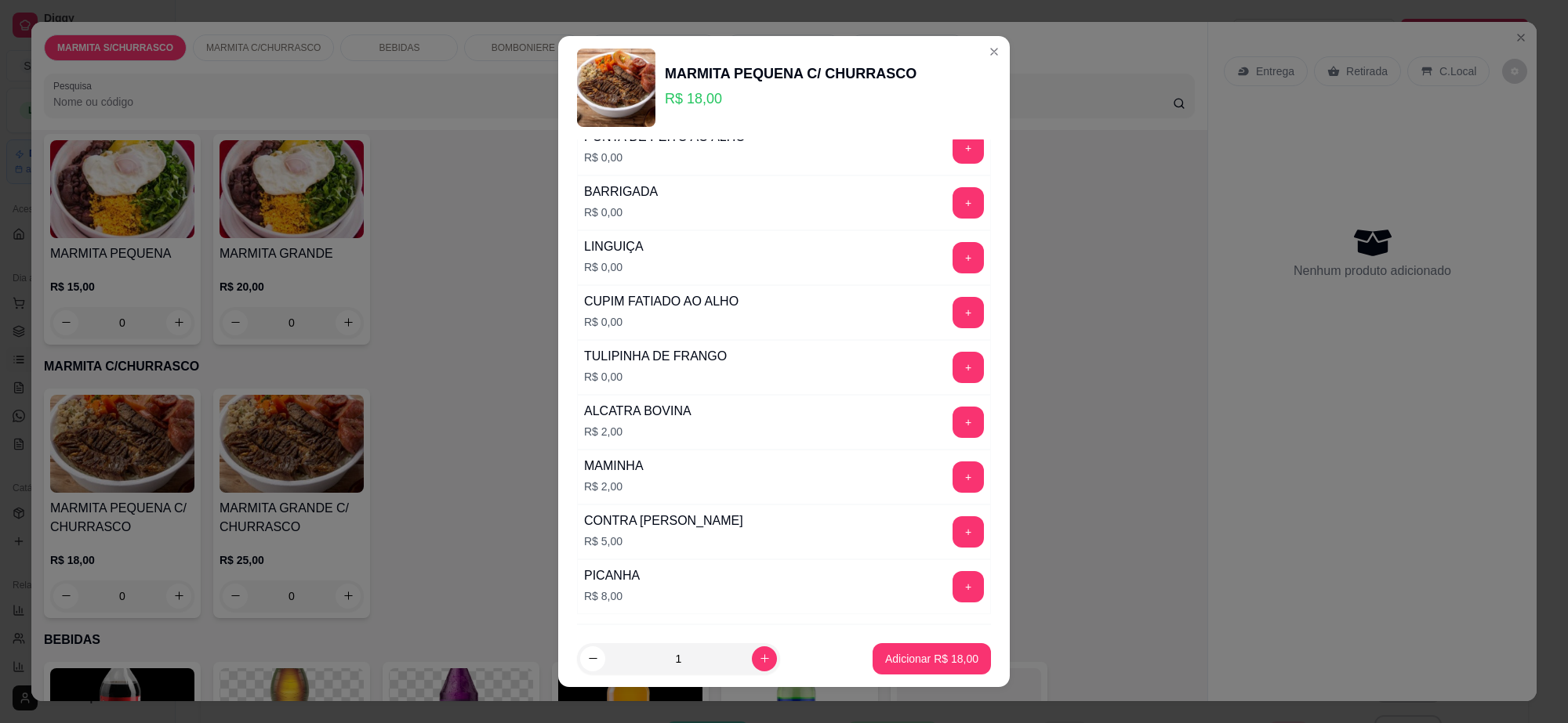
scroll to position [1208, 0]
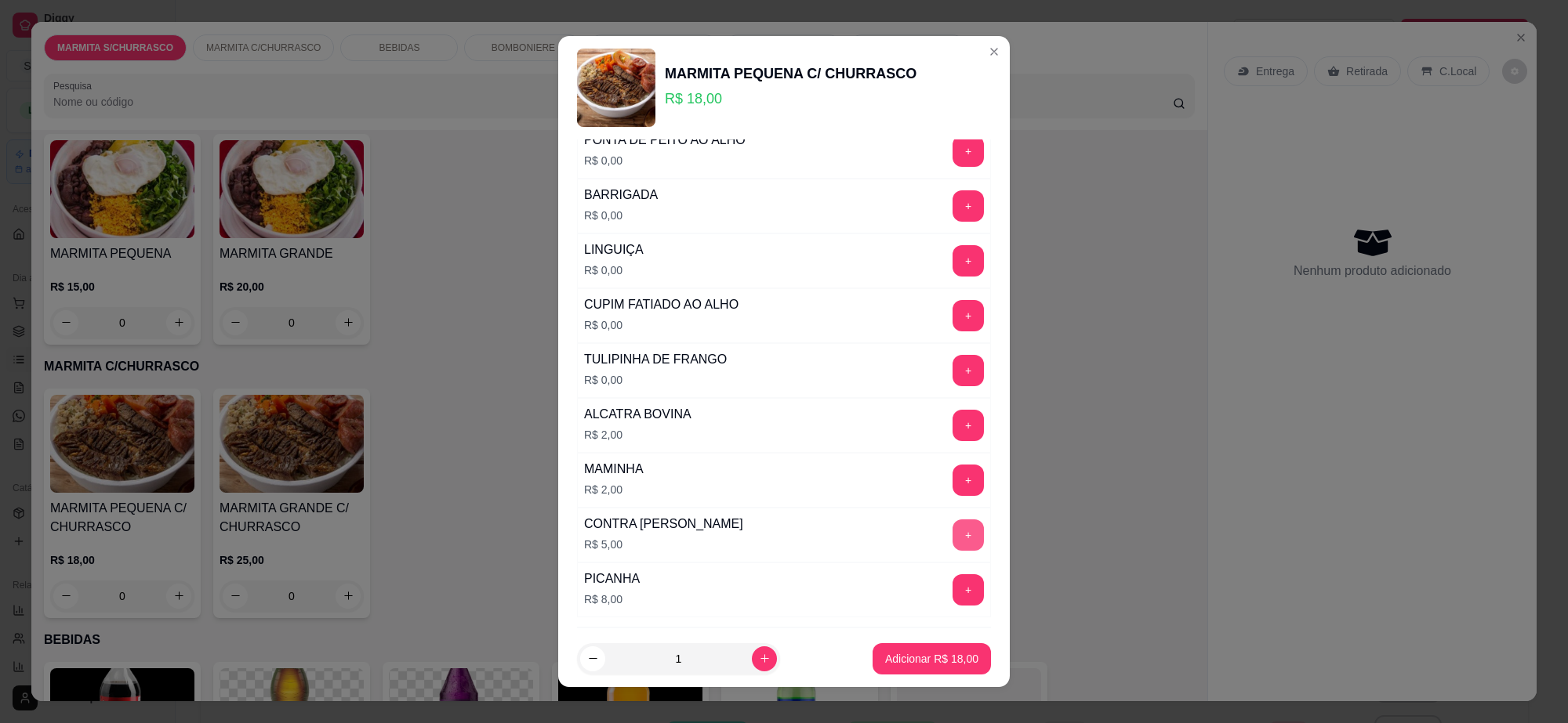
click at [952, 543] on button "+" at bounding box center [968, 536] width 32 height 32
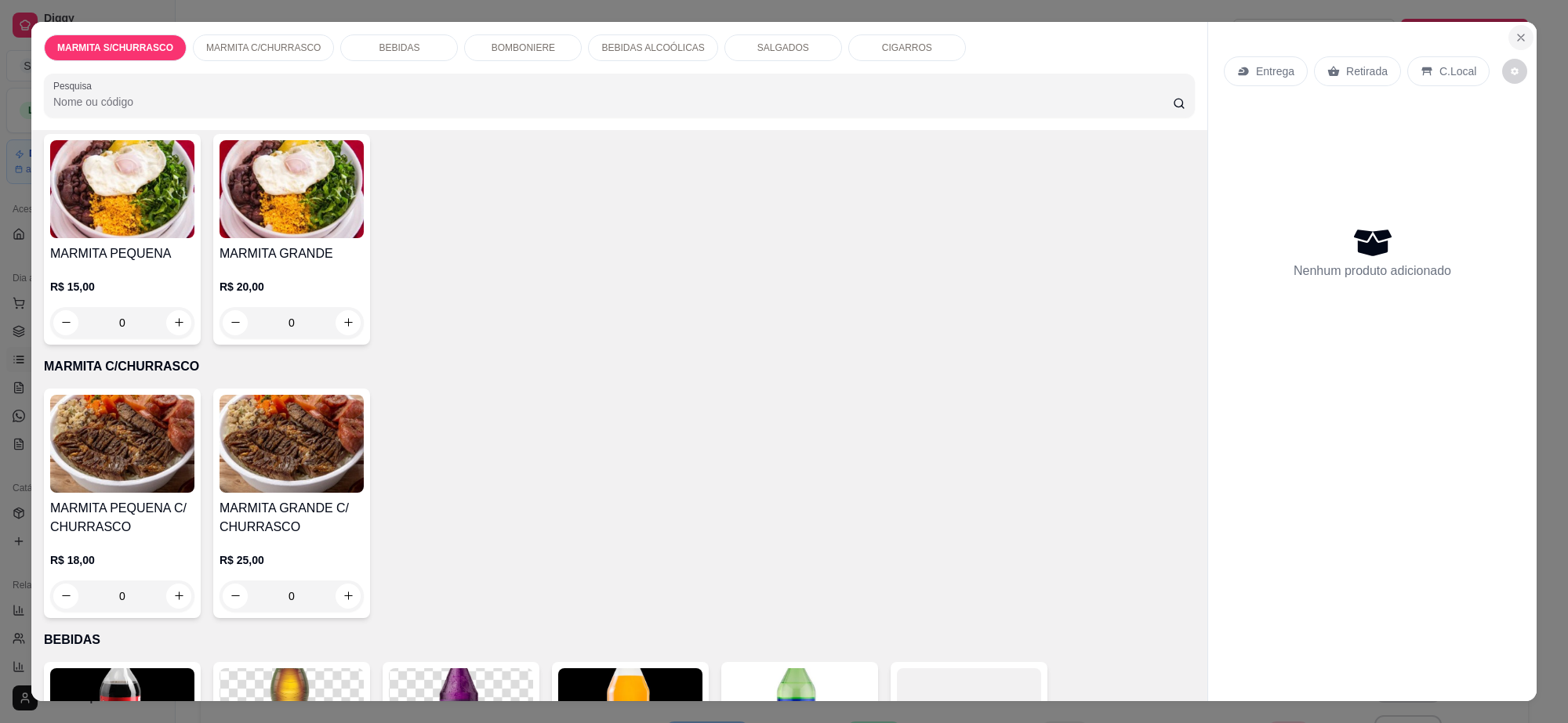
click at [1508, 43] on button "Close" at bounding box center [1520, 37] width 25 height 25
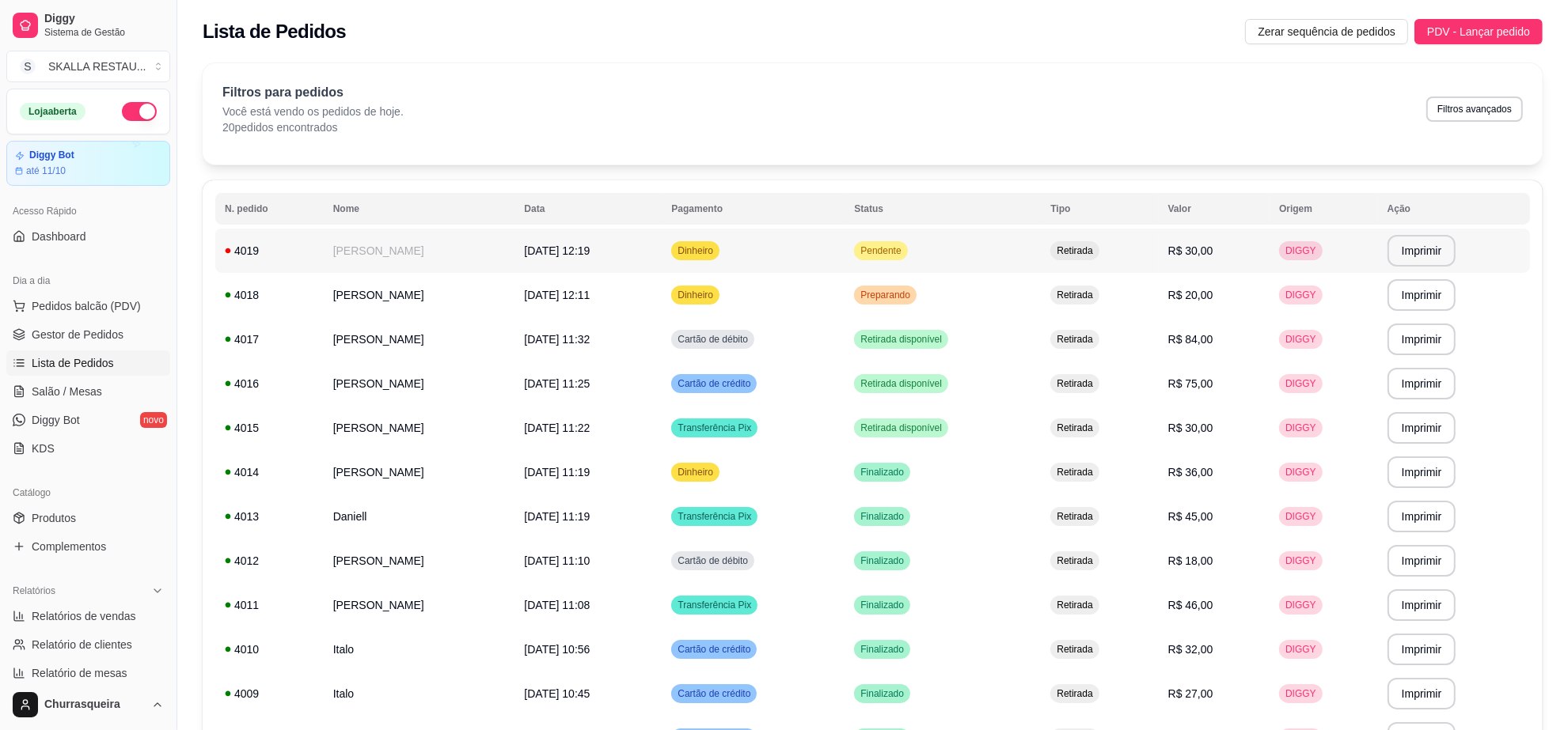
click at [483, 242] on td "[PERSON_NAME]" at bounding box center [419, 250] width 192 height 44
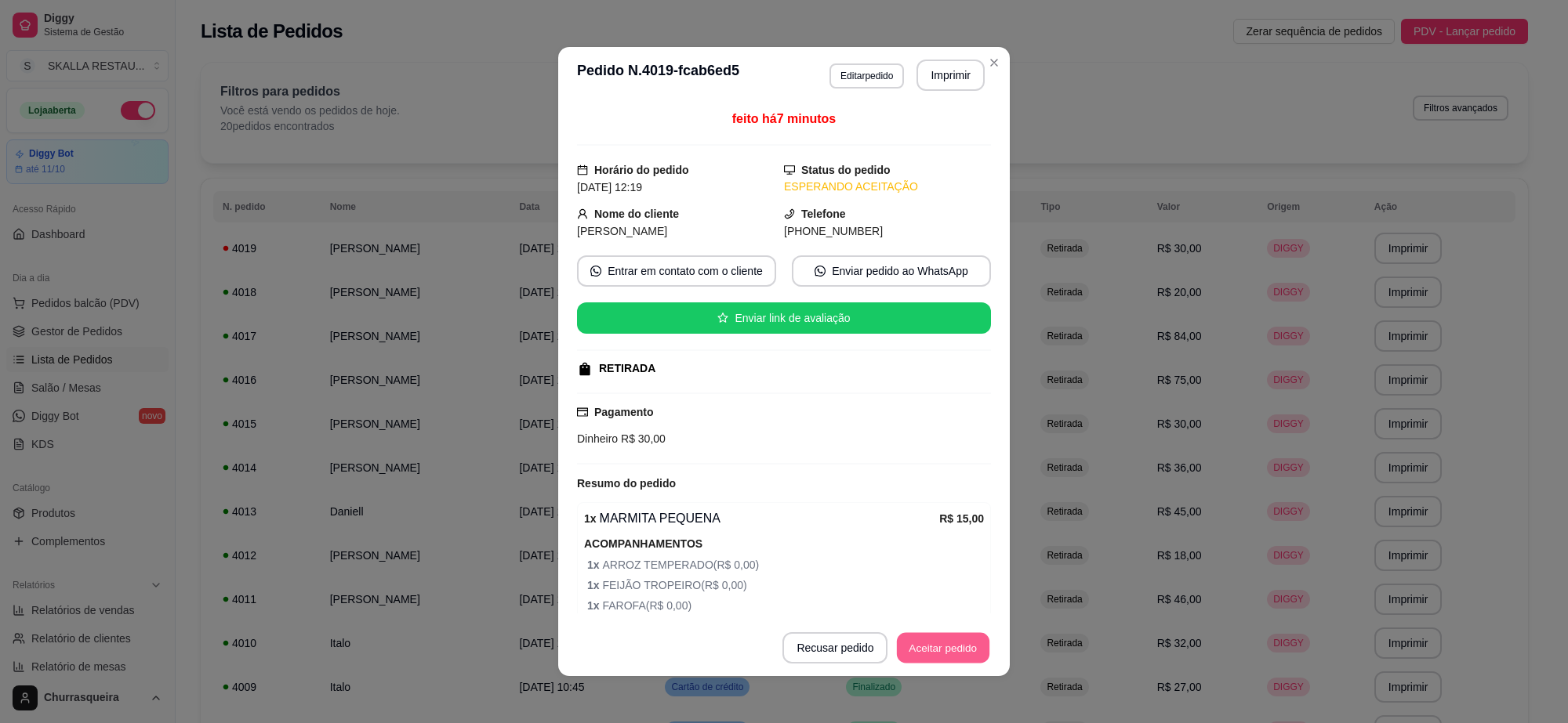
click at [933, 656] on button "Aceitar pedido" at bounding box center [943, 648] width 93 height 31
click at [933, 656] on button "Mover para preparo" at bounding box center [930, 648] width 122 height 32
click at [946, 79] on button "Imprimir" at bounding box center [951, 76] width 65 height 31
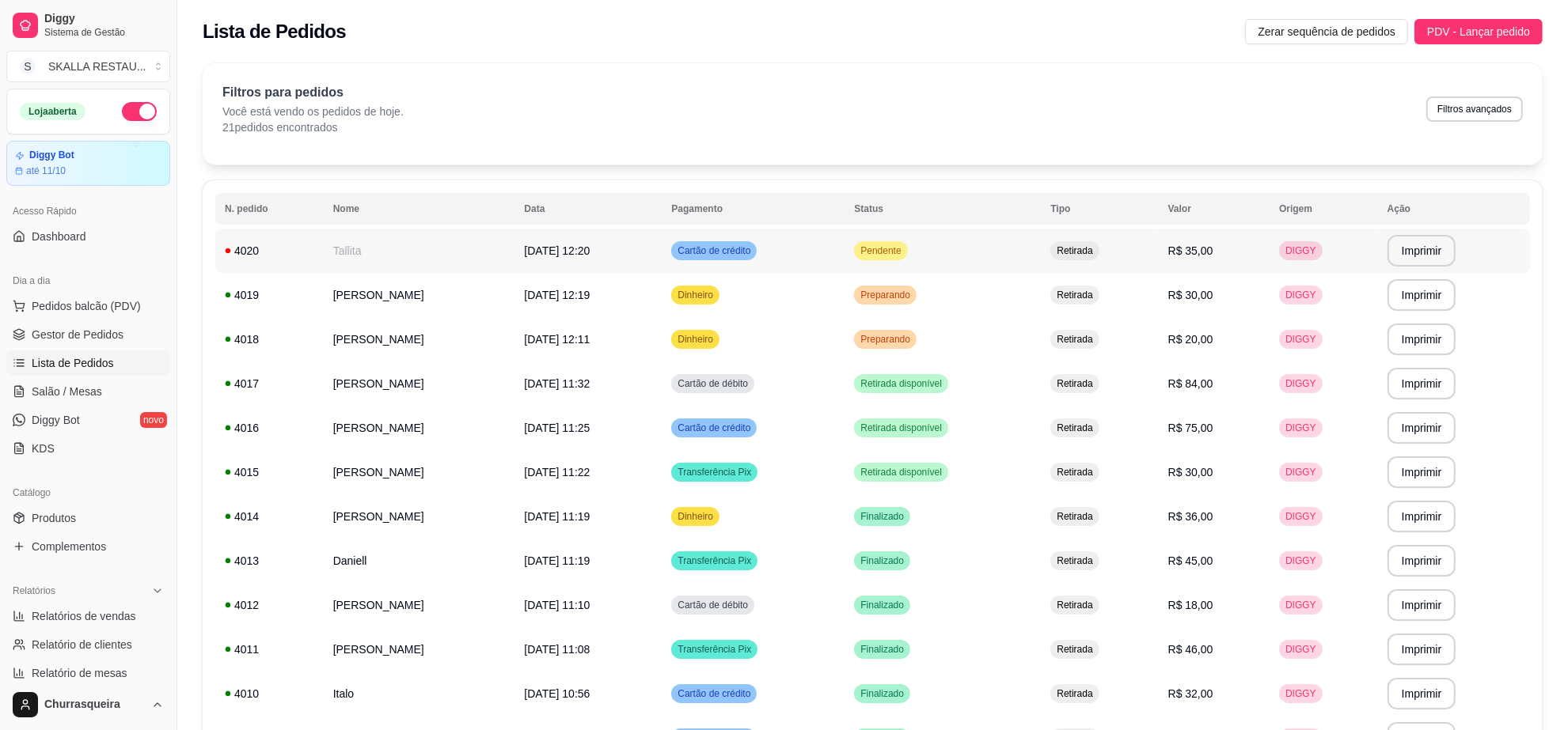
click at [912, 240] on td "Pendente" at bounding box center [943, 250] width 196 height 44
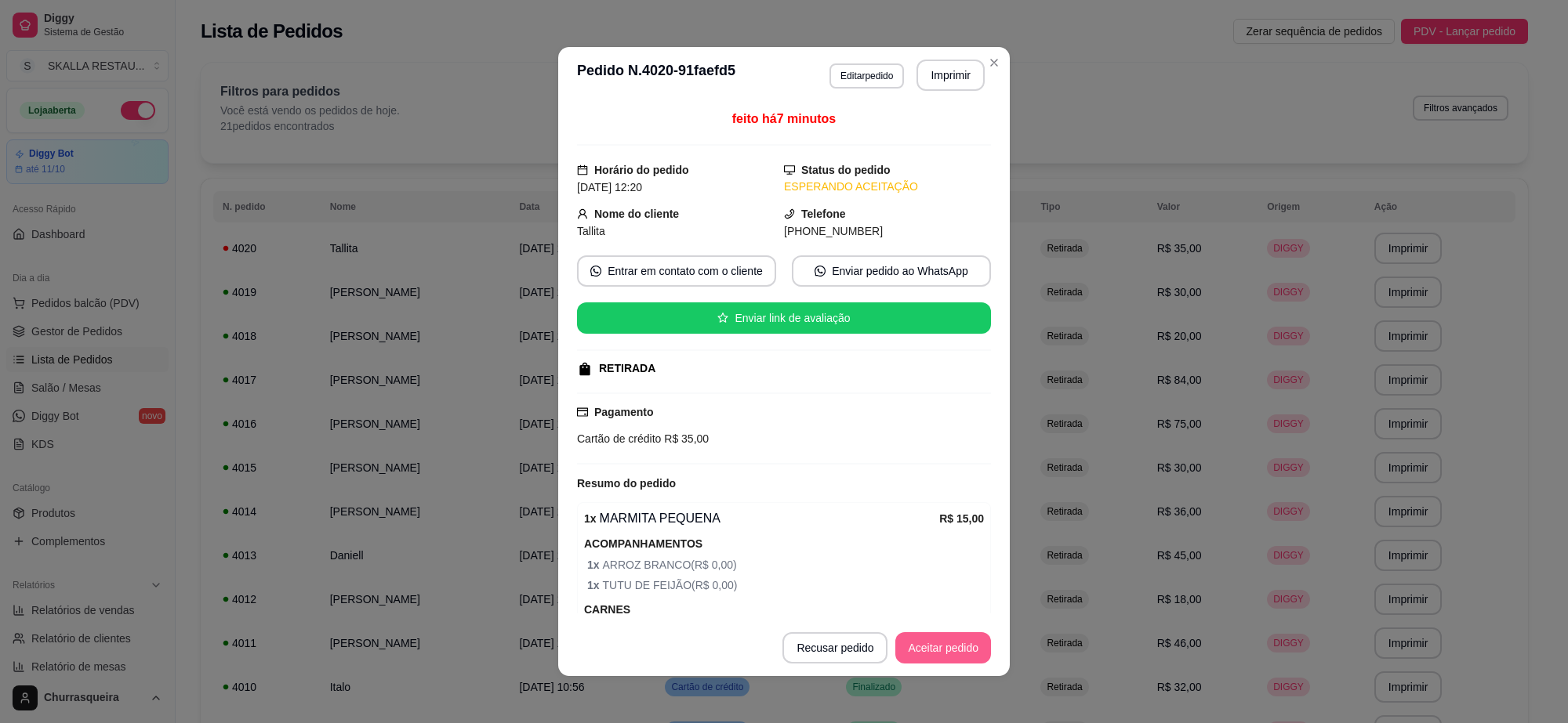
click at [946, 649] on button "Aceitar pedido" at bounding box center [943, 648] width 95 height 32
click at [941, 73] on button "Imprimir" at bounding box center [951, 76] width 68 height 32
click at [955, 656] on button "Mover para preparo" at bounding box center [930, 648] width 122 height 32
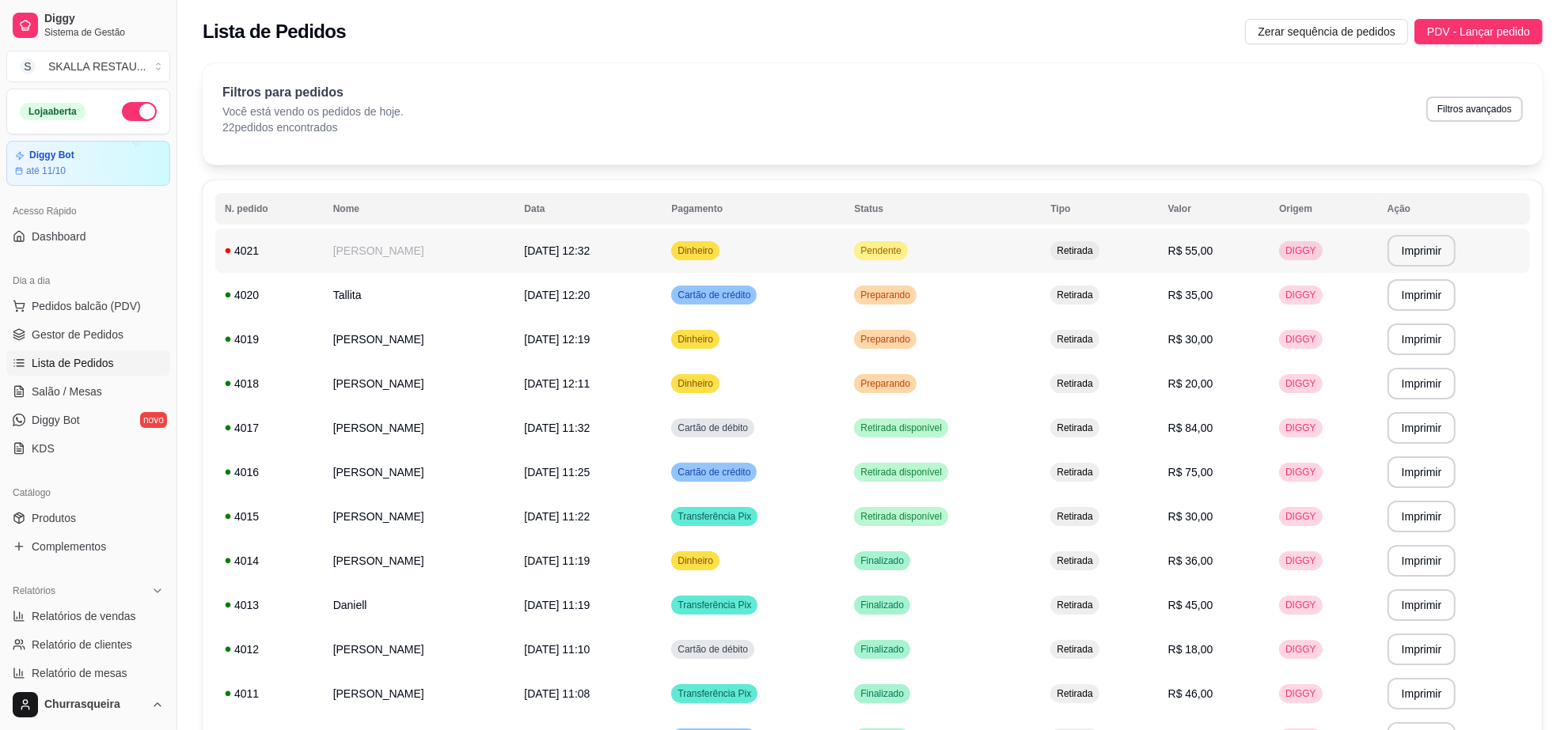
click at [896, 251] on span "Pendente" at bounding box center [880, 250] width 46 height 12
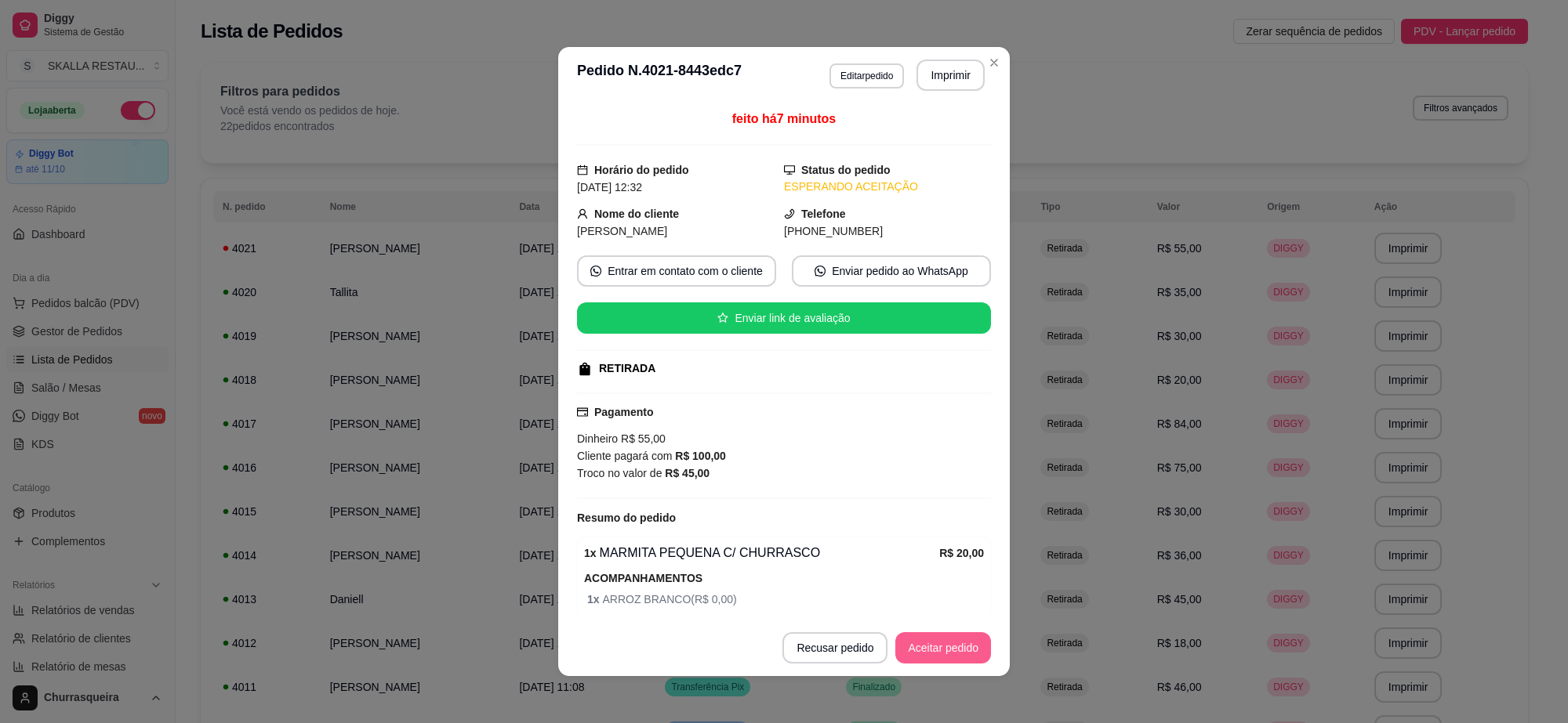
click at [920, 662] on button "Aceitar pedido" at bounding box center [943, 648] width 95 height 32
click at [919, 75] on button "Imprimir" at bounding box center [951, 76] width 65 height 31
click at [956, 644] on button "Mover para preparo" at bounding box center [930, 648] width 122 height 32
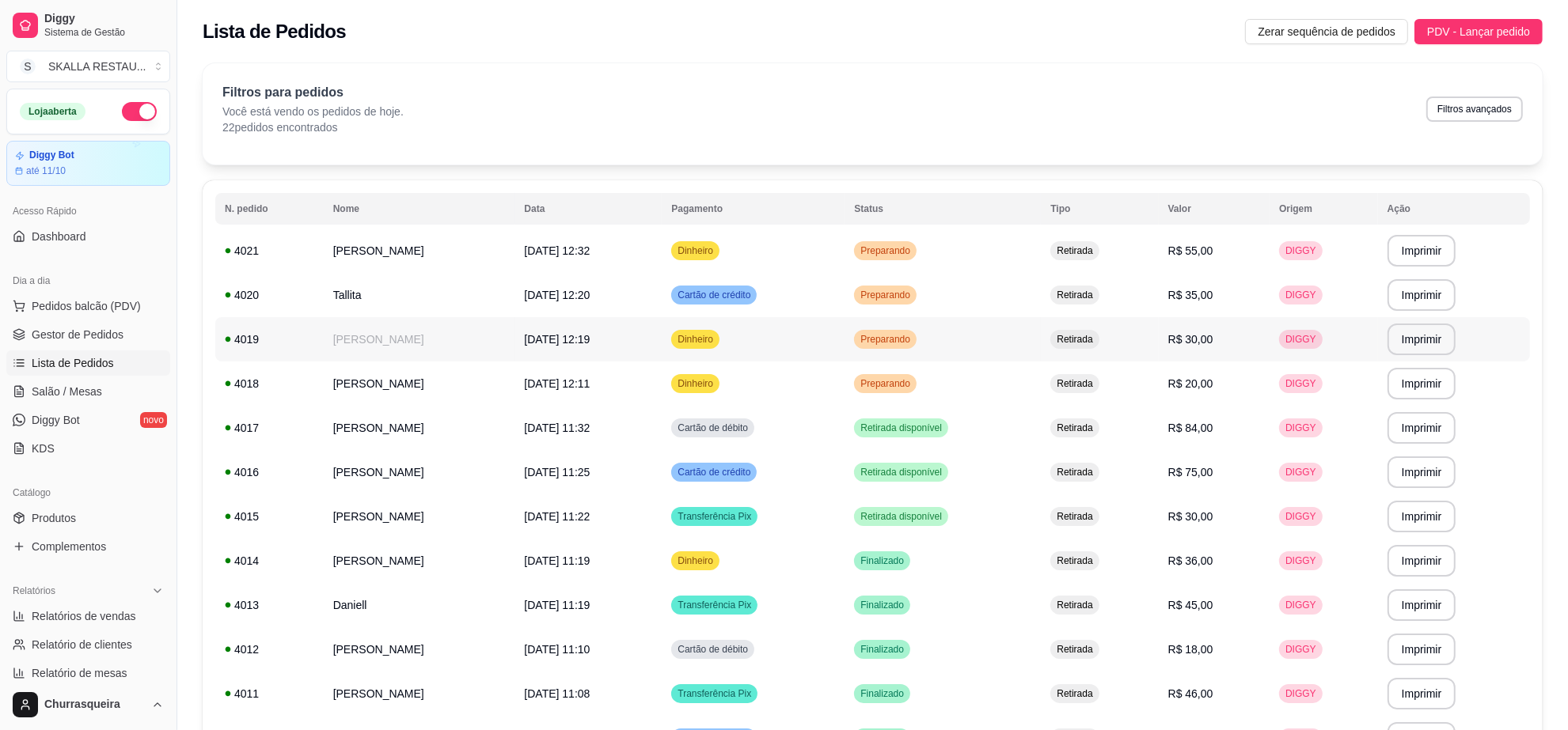
click at [623, 346] on td "[DATE] 12:19" at bounding box center [588, 339] width 147 height 44
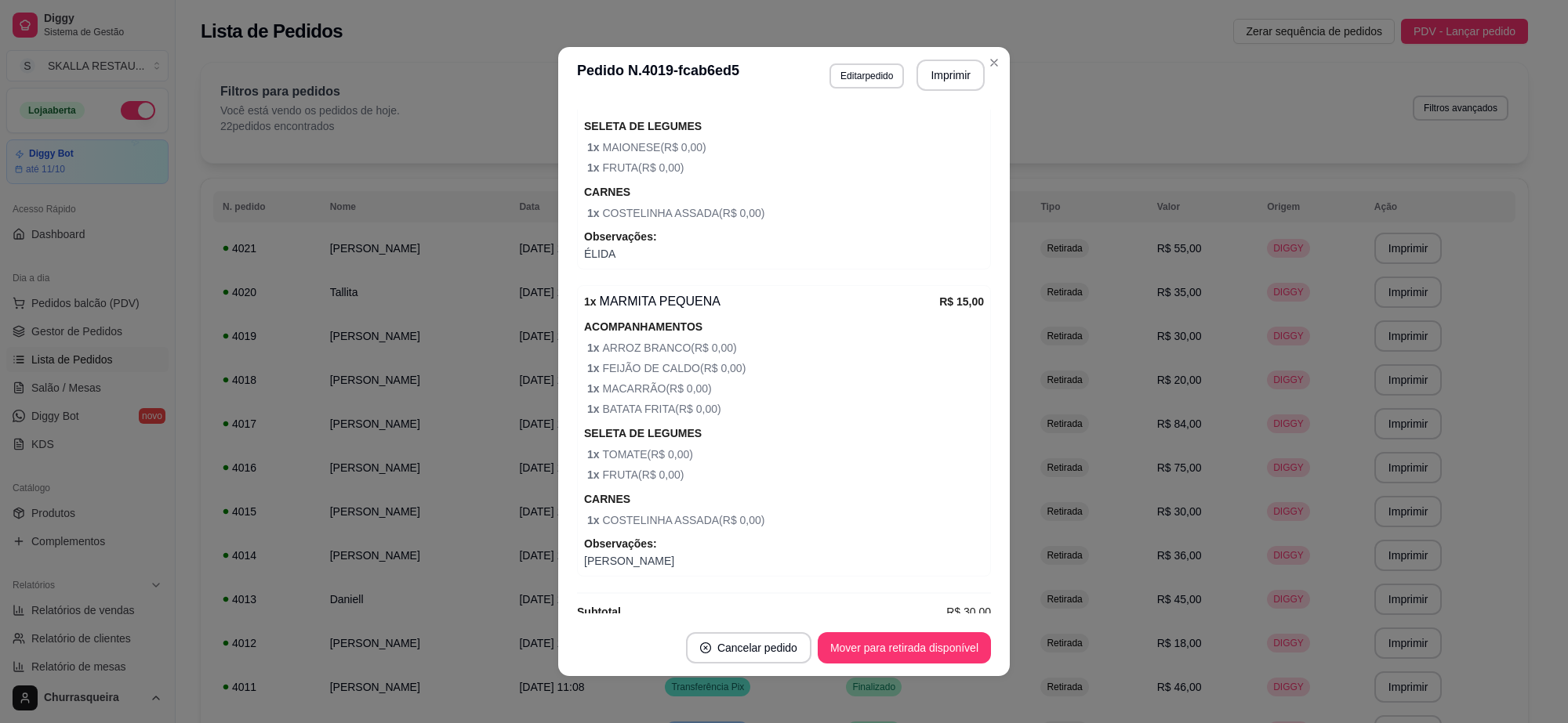
scroll to position [574, 0]
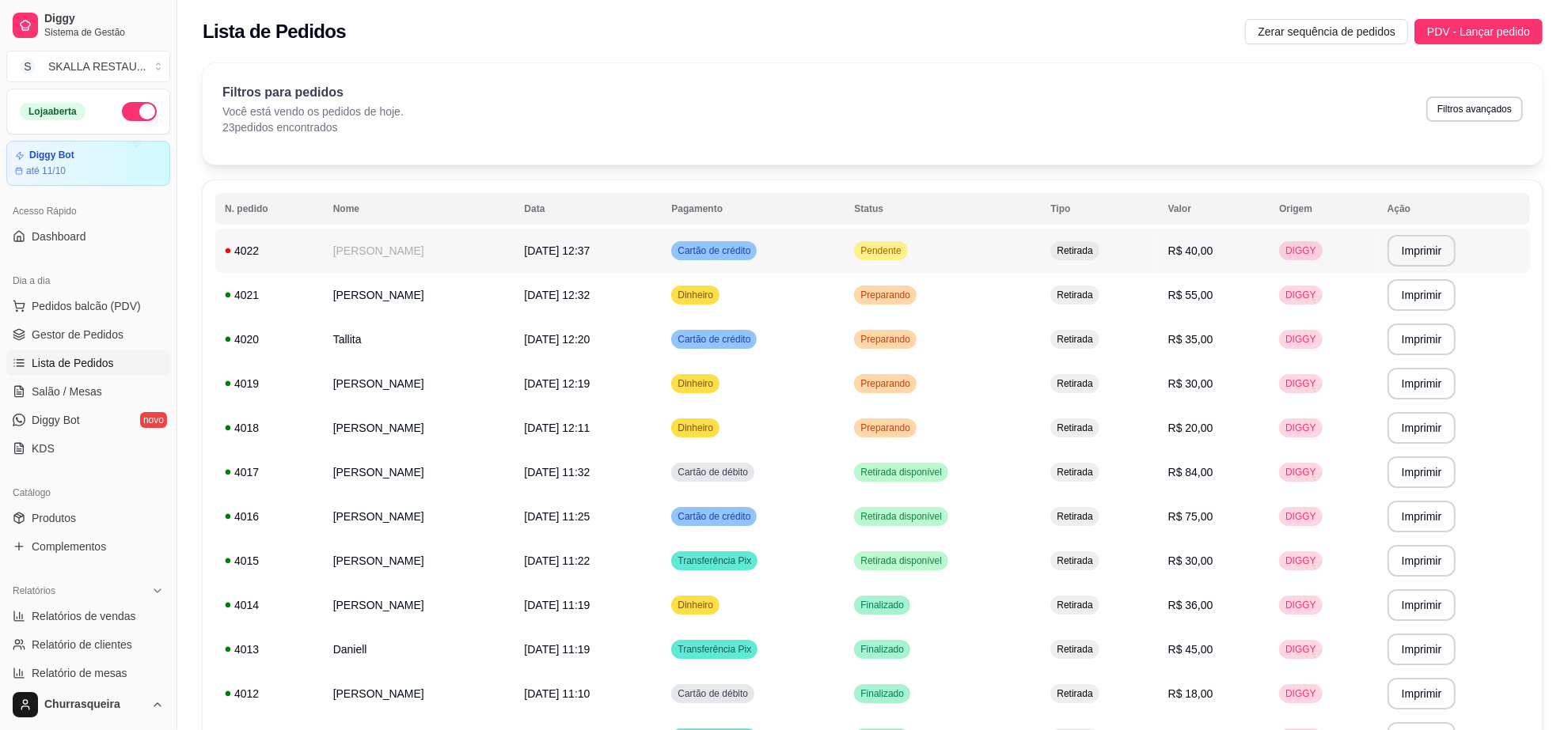
click at [844, 247] on td "Cartão de crédito" at bounding box center [754, 250] width 183 height 44
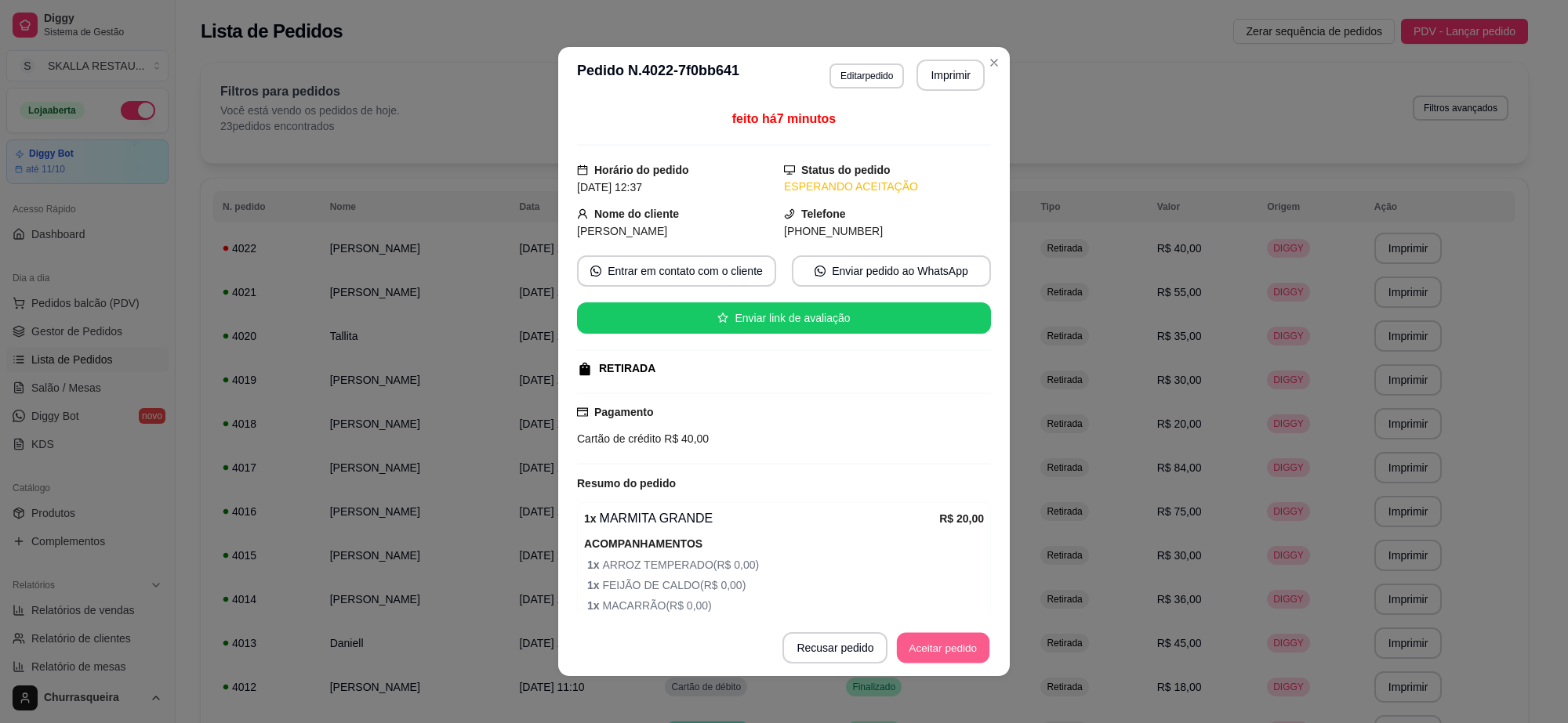
click at [925, 648] on button "Aceitar pedido" at bounding box center [943, 648] width 93 height 31
click at [954, 77] on button "Imprimir" at bounding box center [951, 76] width 68 height 32
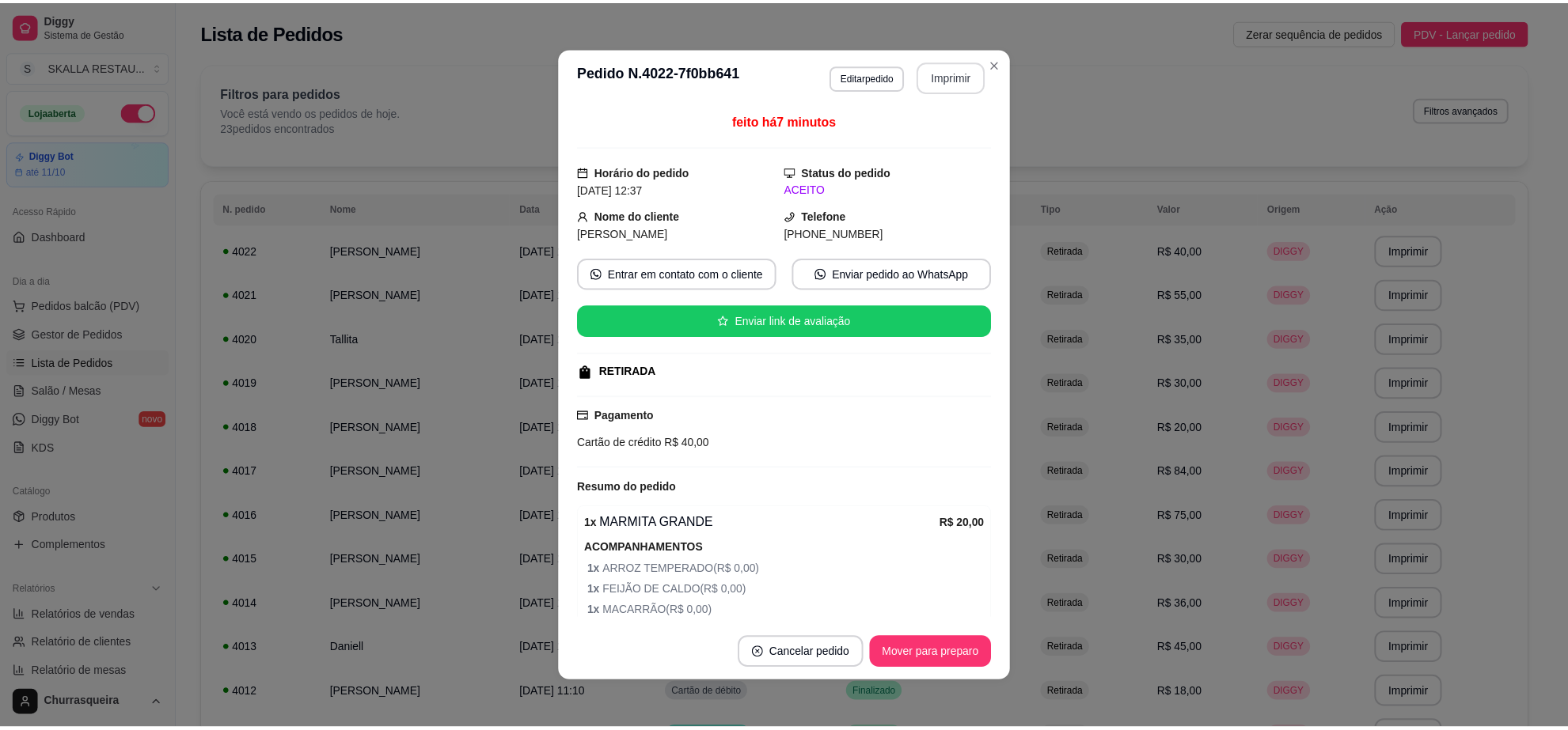
scroll to position [0, 0]
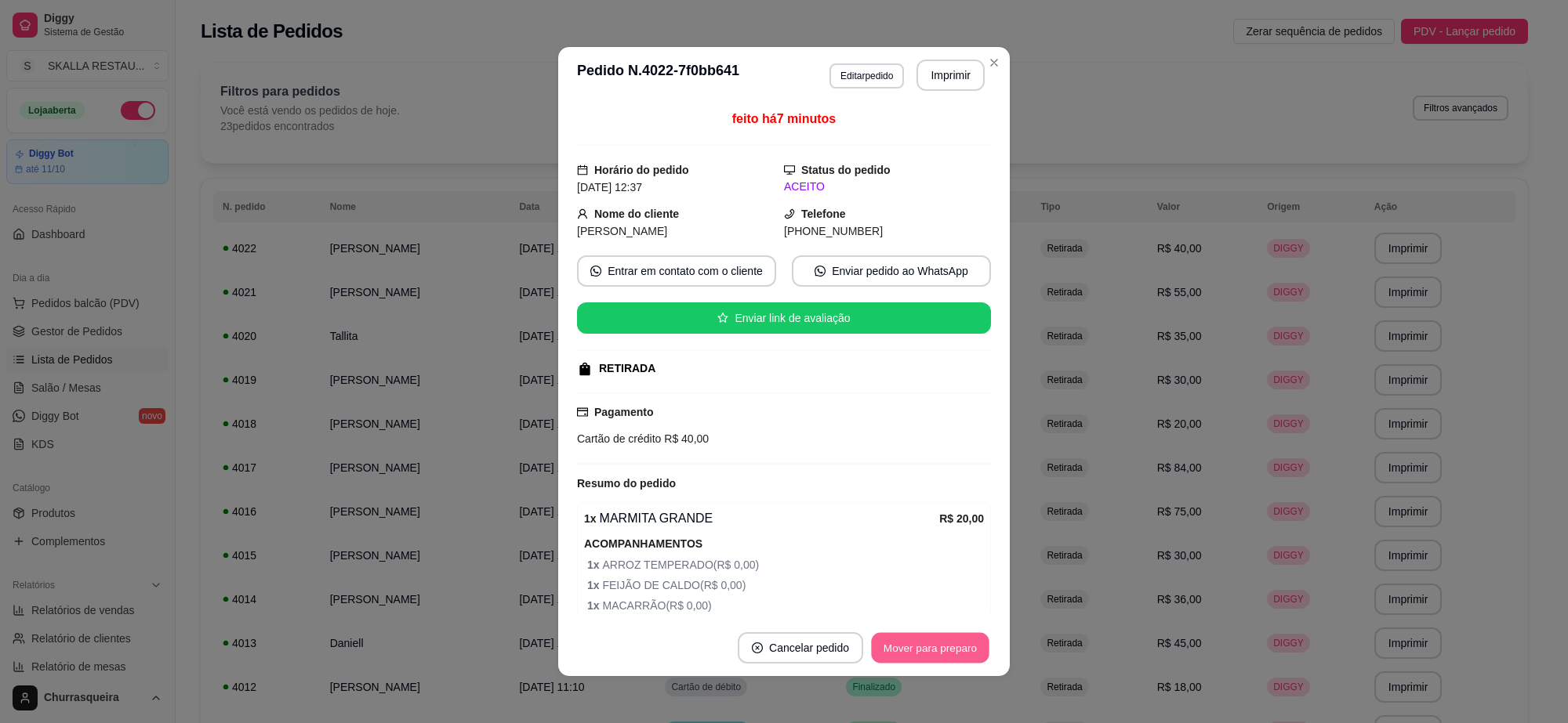
click at [954, 648] on button "Mover para preparo" at bounding box center [930, 648] width 118 height 31
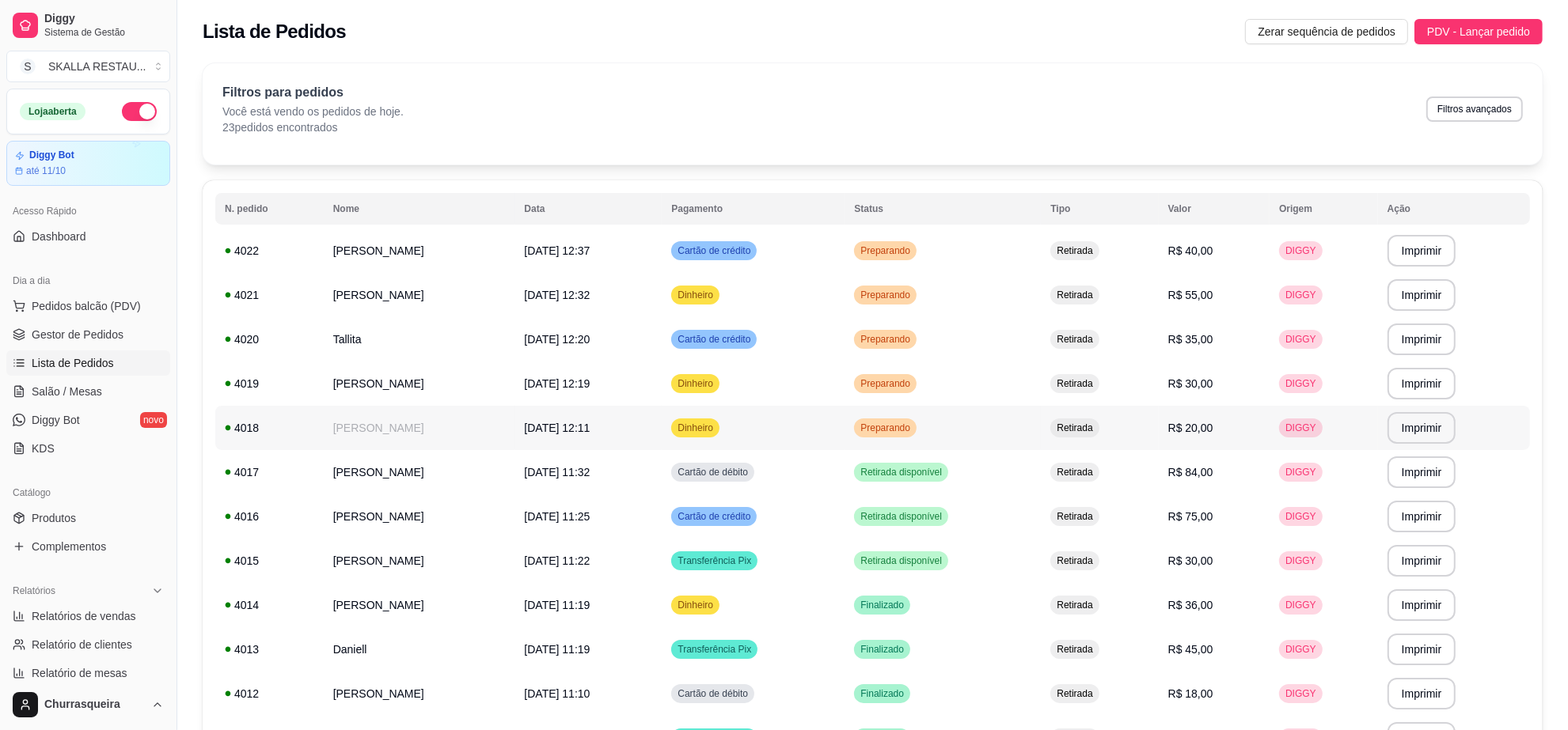
click at [804, 443] on td "Dinheiro" at bounding box center [754, 428] width 183 height 44
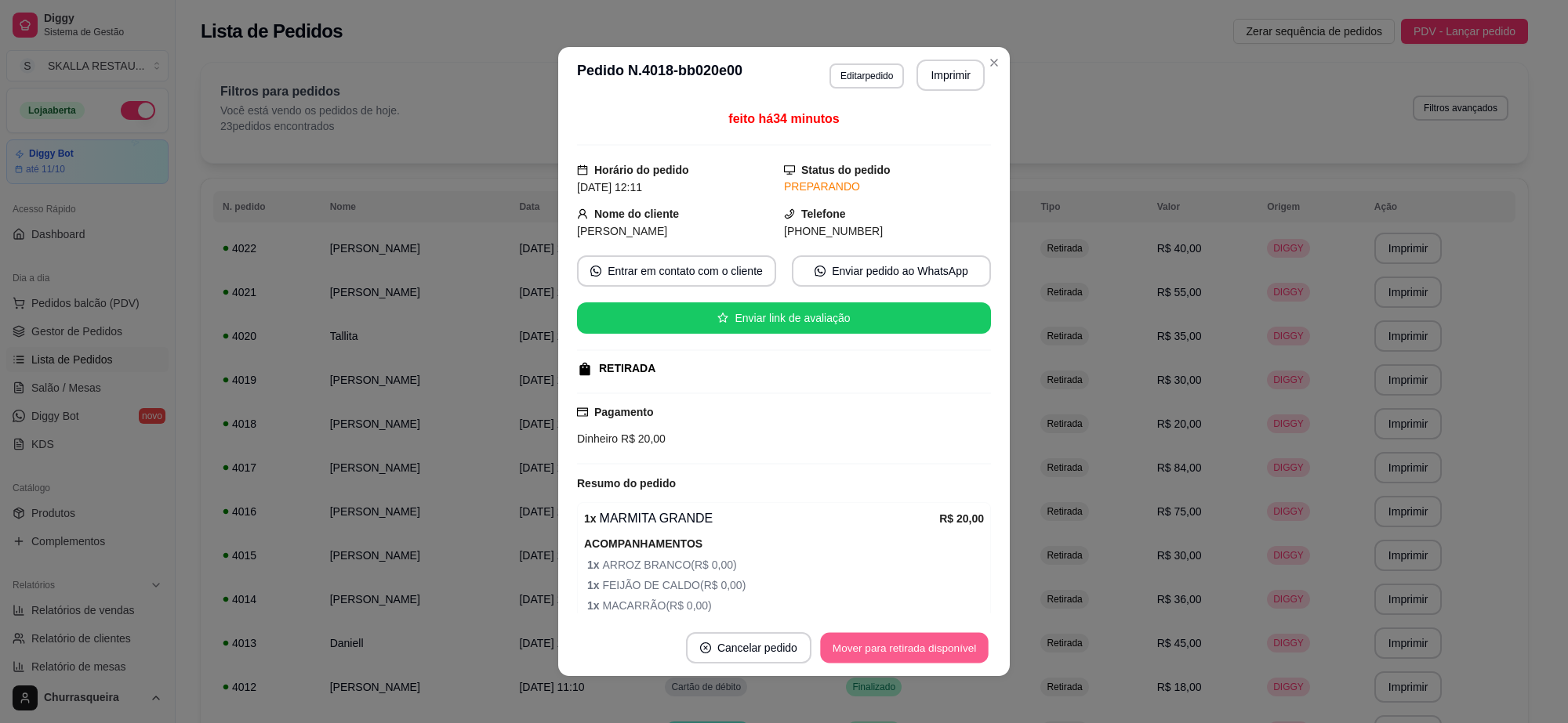
click at [907, 658] on button "Mover para retirada disponível" at bounding box center [904, 648] width 167 height 31
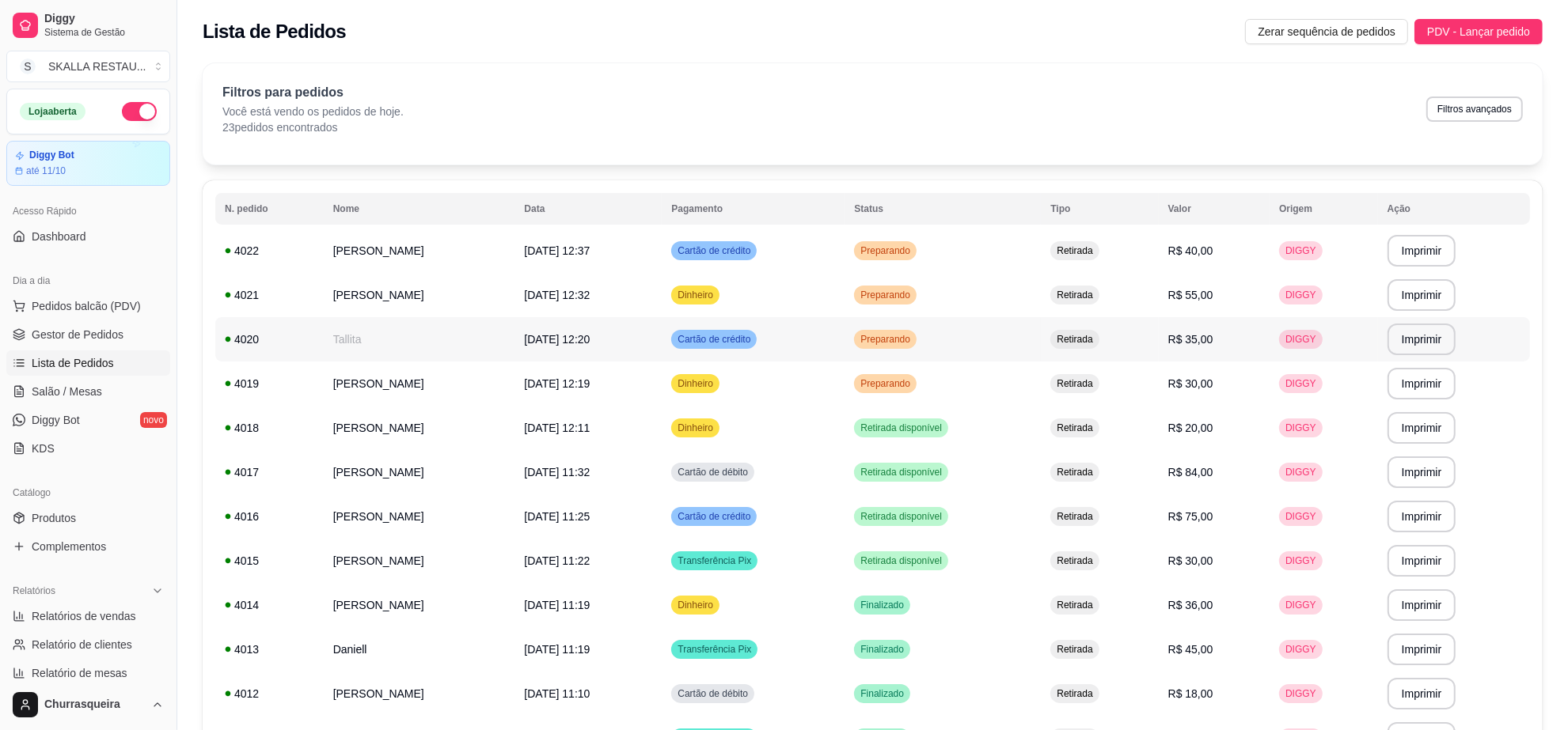
click at [741, 360] on td "Cartão de crédito" at bounding box center [754, 339] width 183 height 44
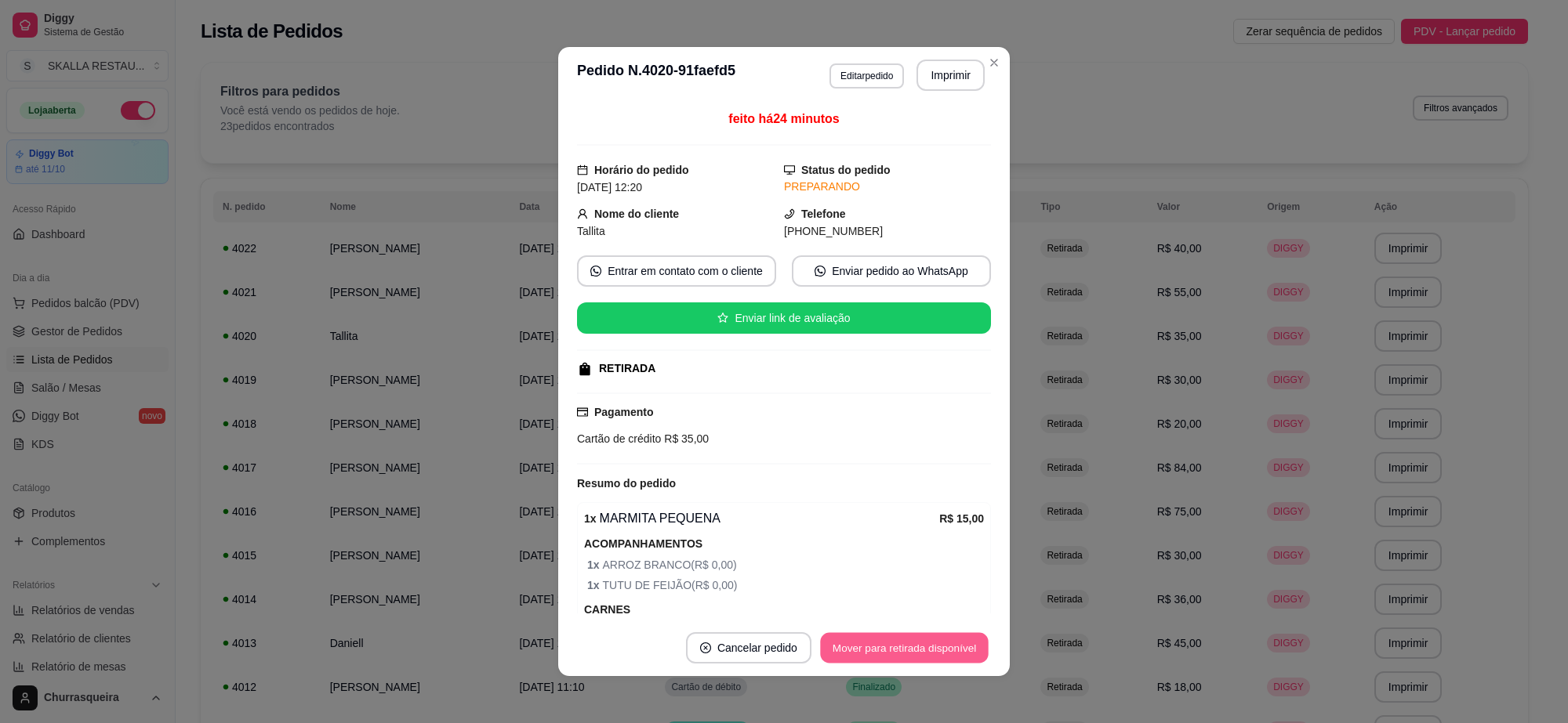
click at [859, 656] on button "Mover para retirada disponível" at bounding box center [904, 648] width 167 height 31
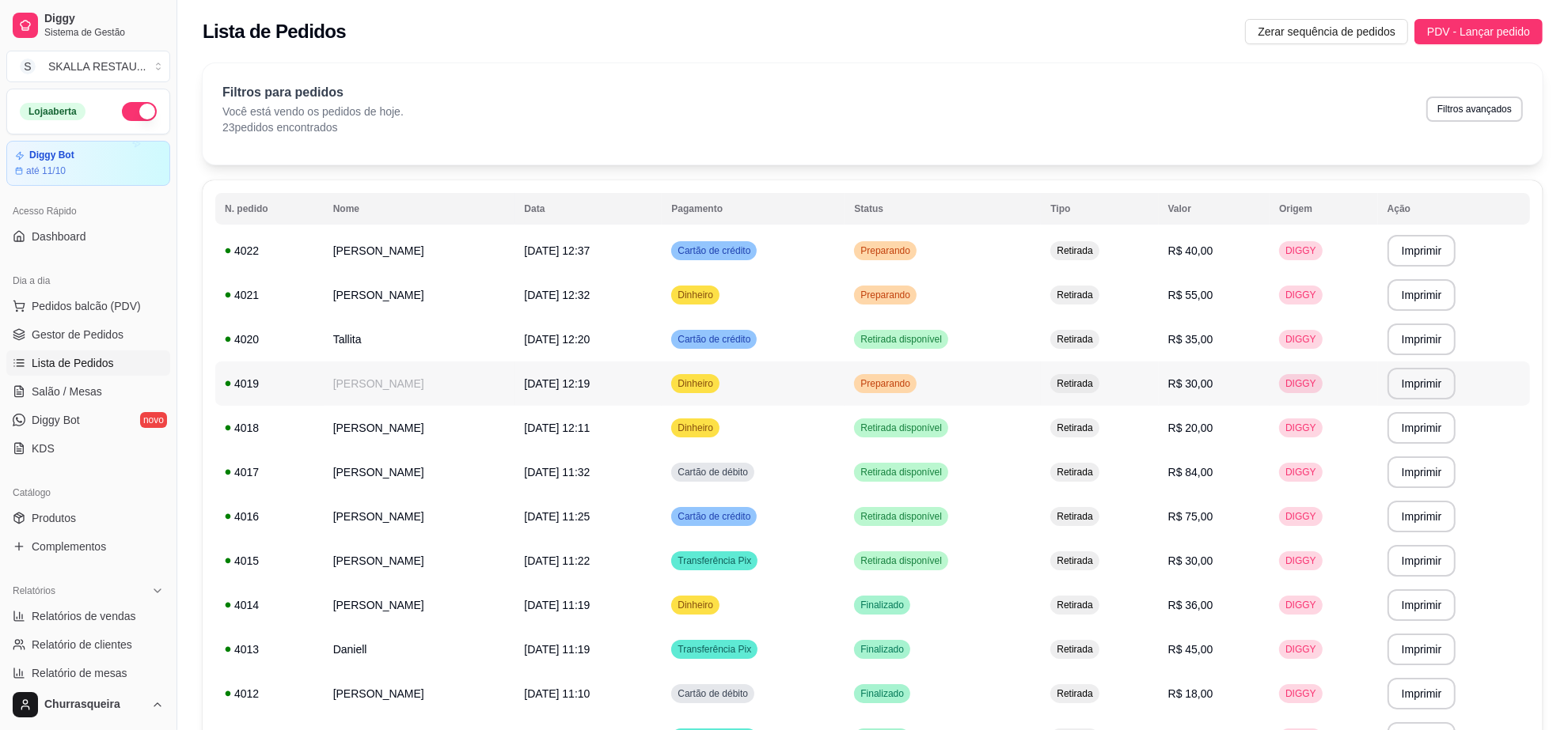
click at [913, 382] on span "Preparando" at bounding box center [885, 383] width 56 height 12
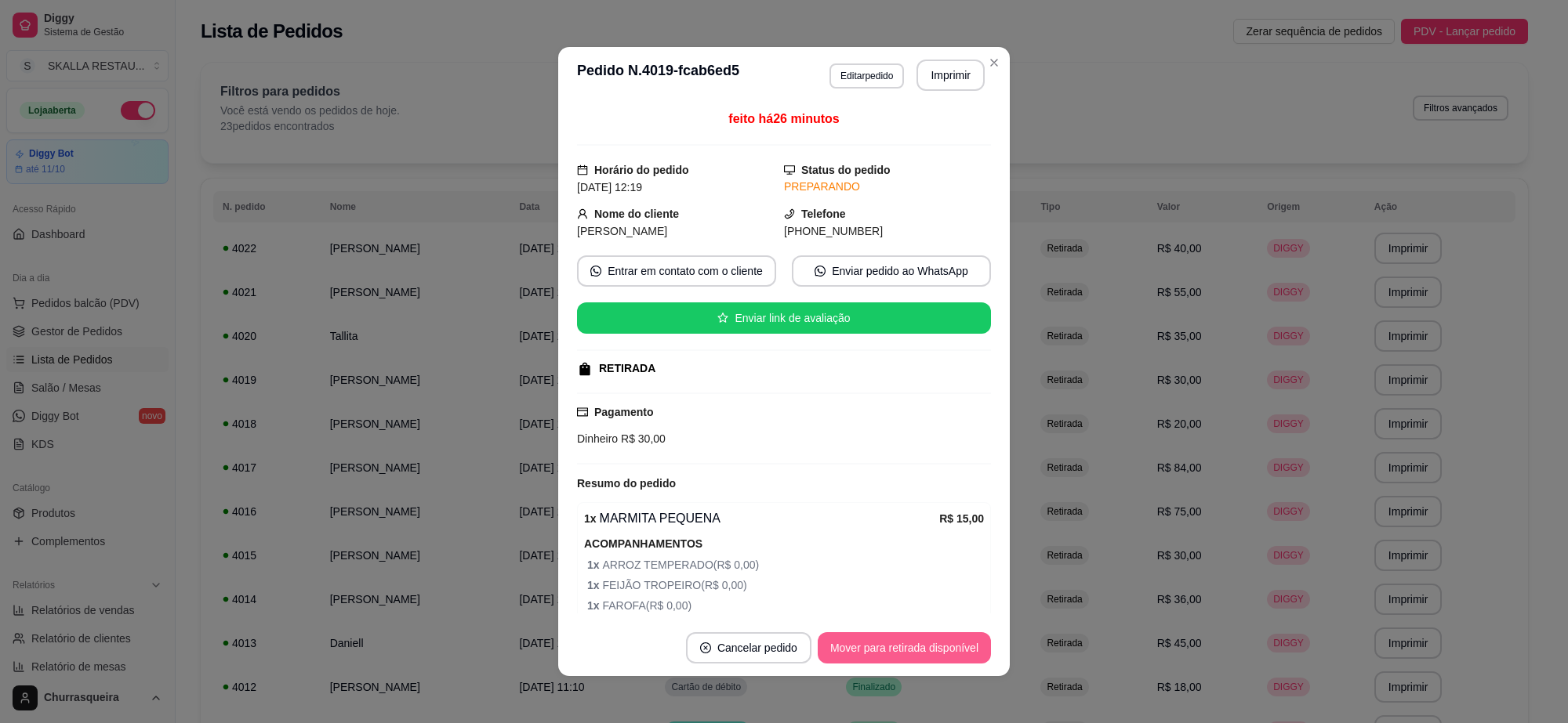
click at [910, 655] on button "Mover para retirada disponível" at bounding box center [904, 648] width 173 height 32
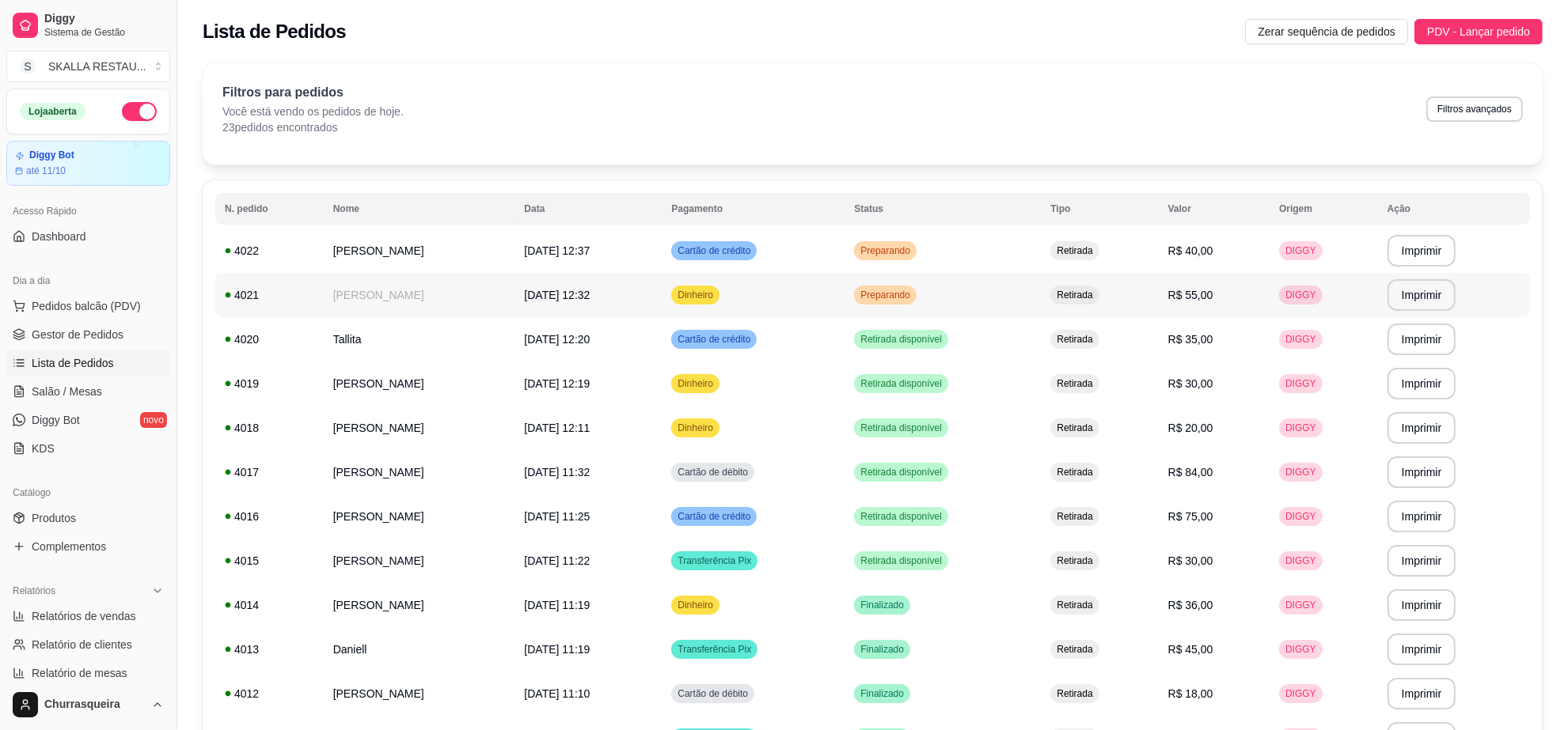
click at [971, 279] on td "Preparando" at bounding box center [943, 295] width 196 height 44
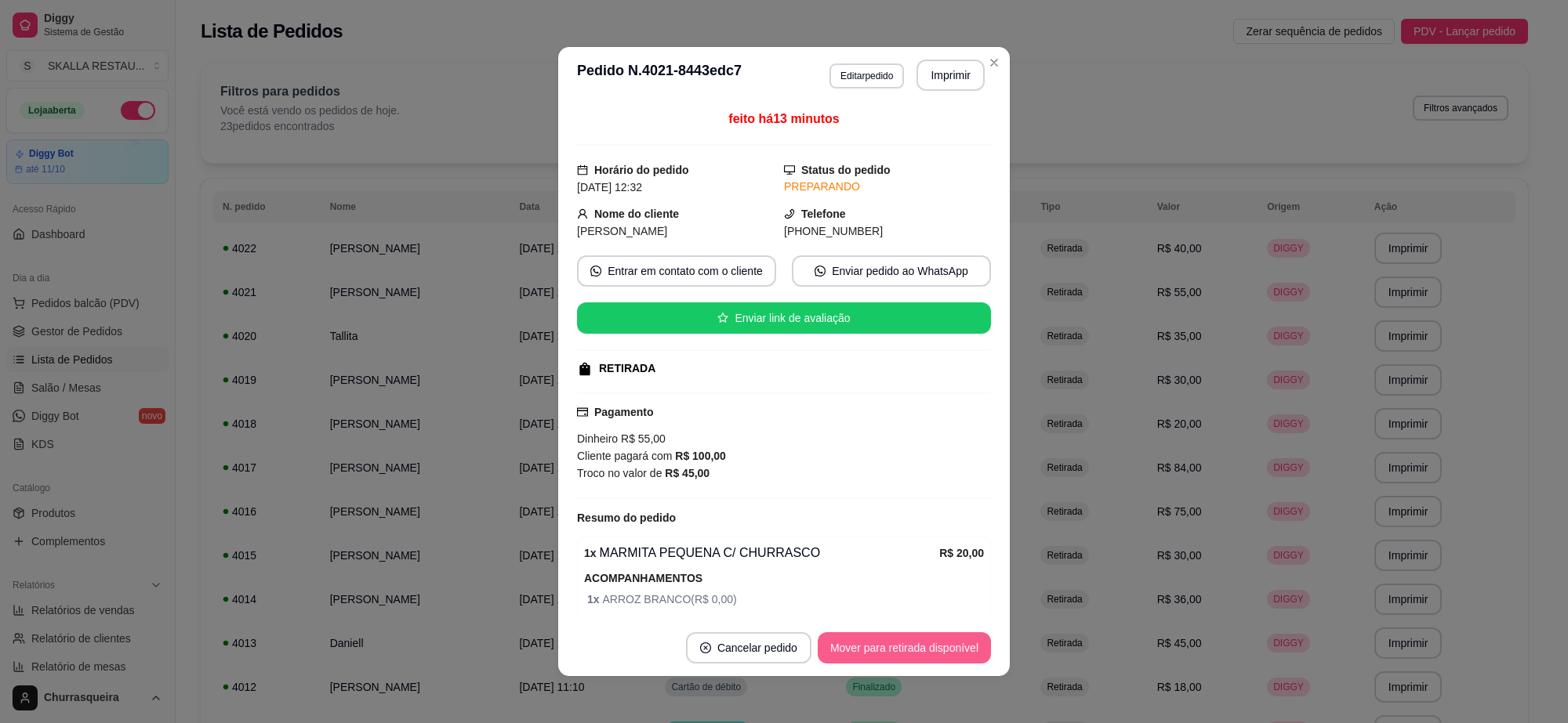
click at [899, 636] on button "Mover para retirada disponível" at bounding box center [904, 648] width 173 height 32
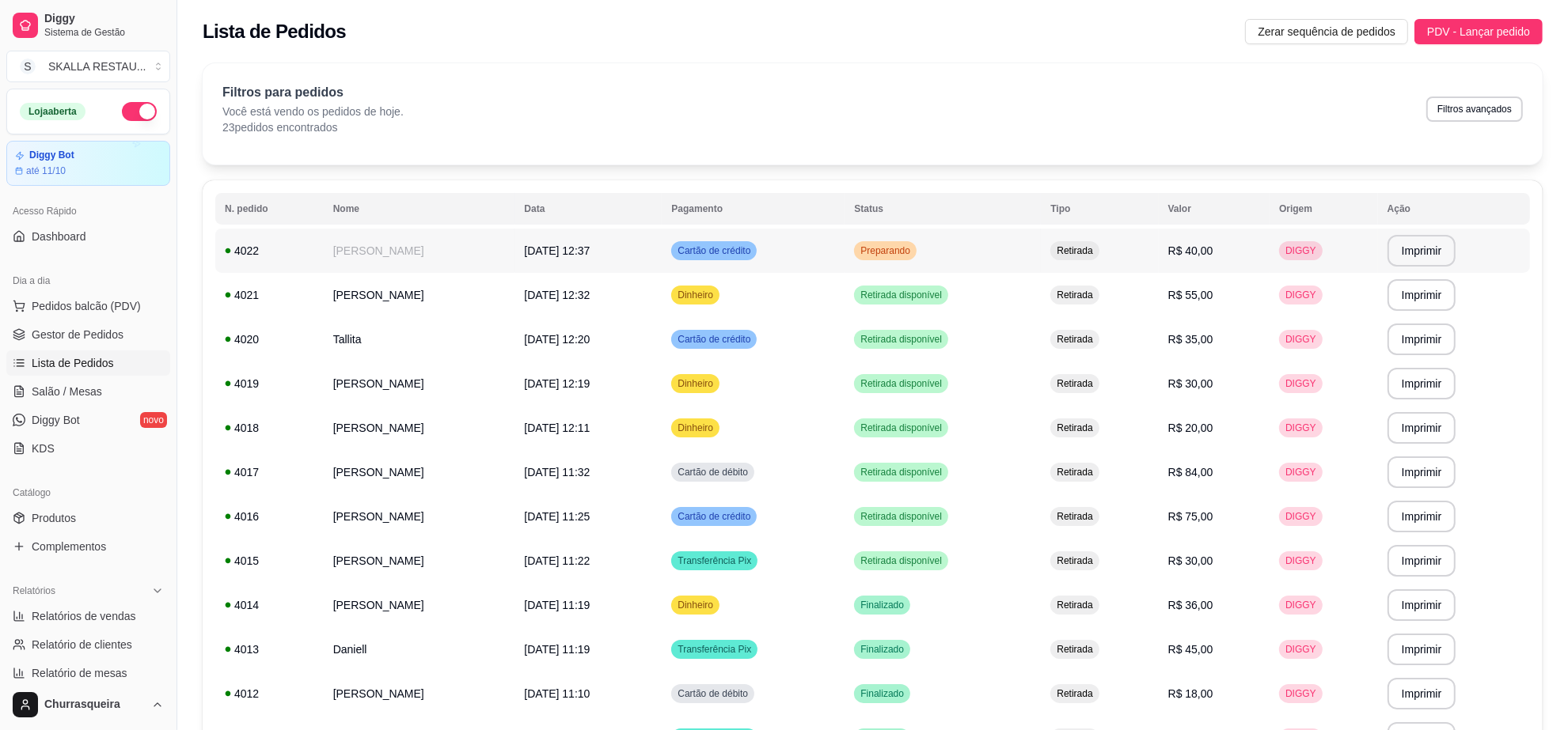
click at [913, 249] on span "Preparando" at bounding box center [885, 250] width 56 height 12
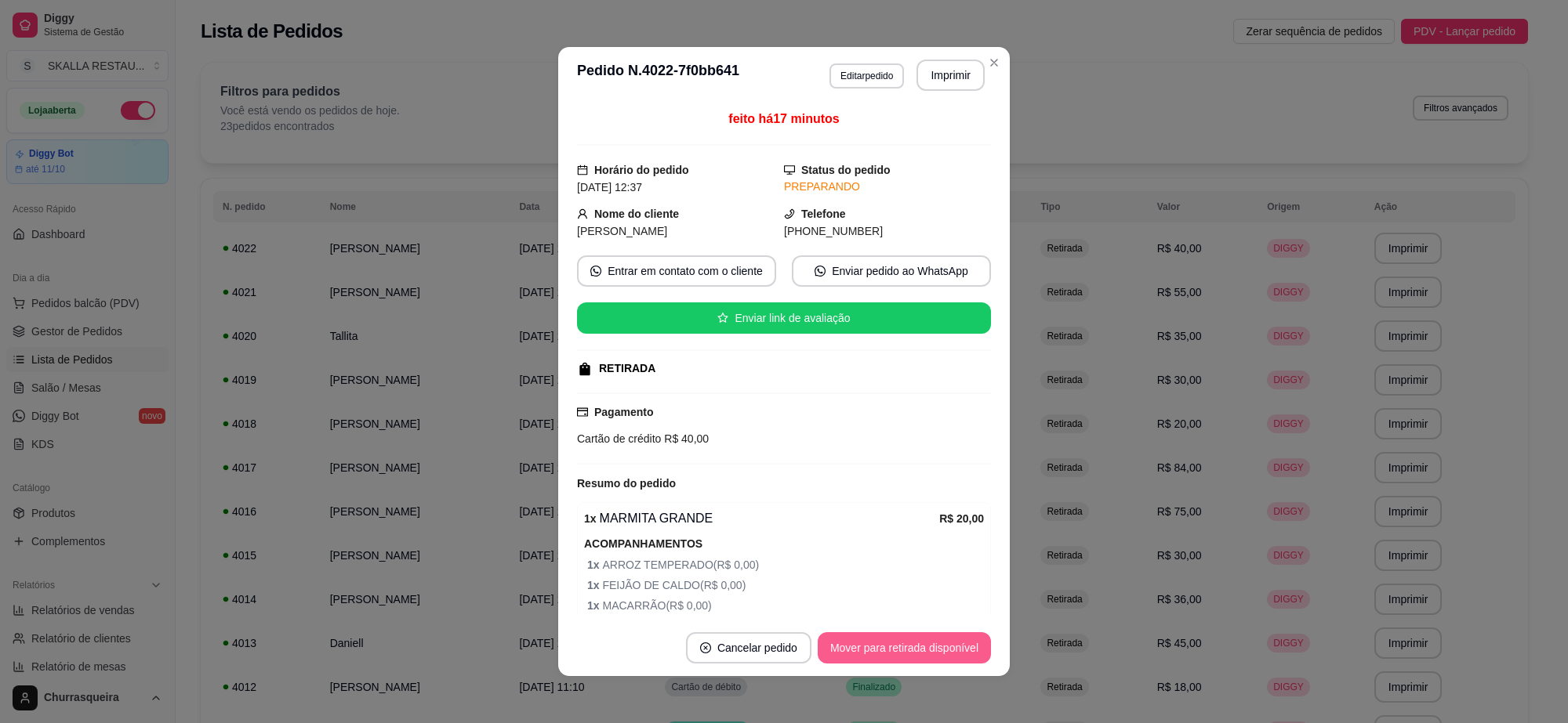
click at [965, 651] on button "Mover para retirada disponível" at bounding box center [904, 648] width 173 height 32
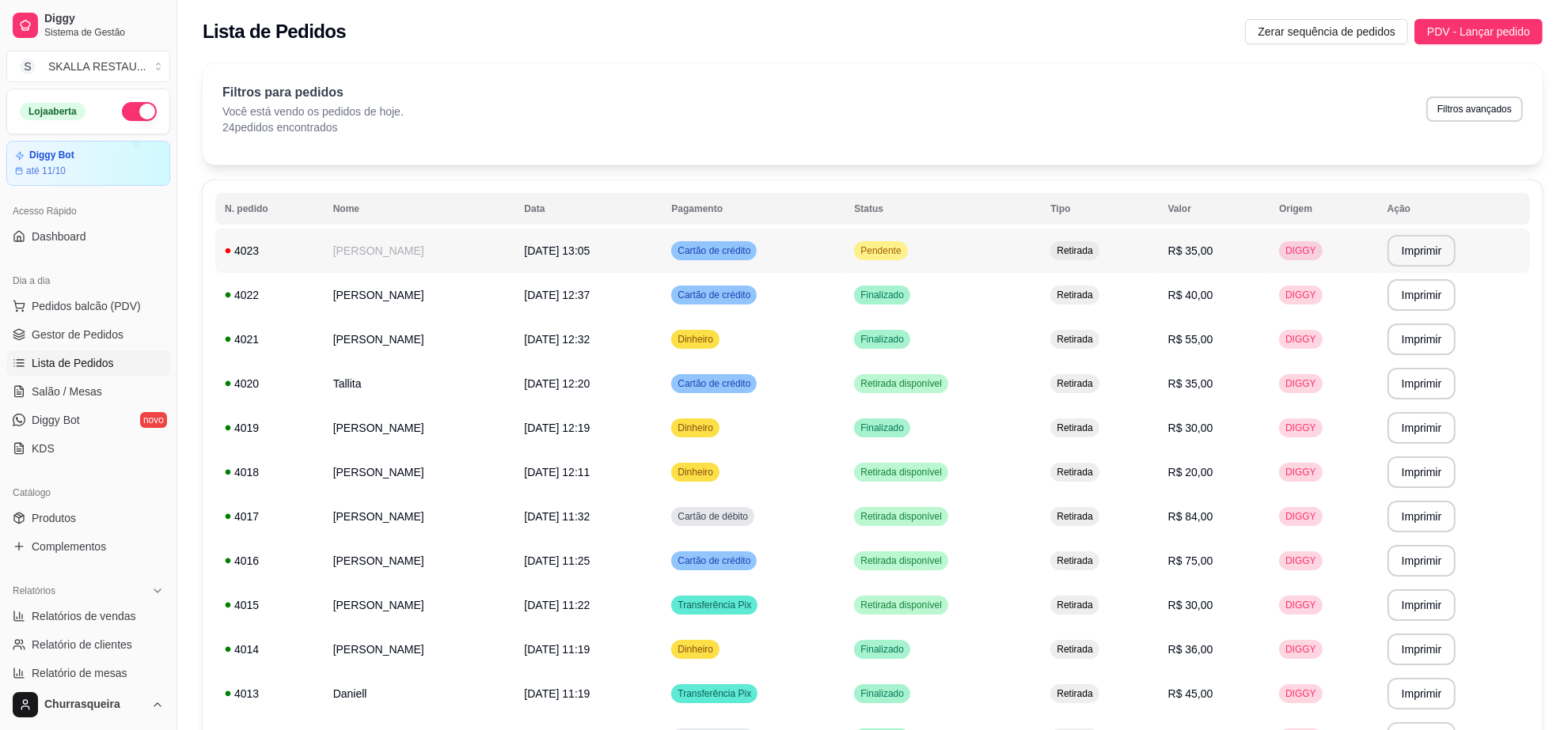
click at [689, 243] on div "Cartão de crédito" at bounding box center [714, 251] width 86 height 19
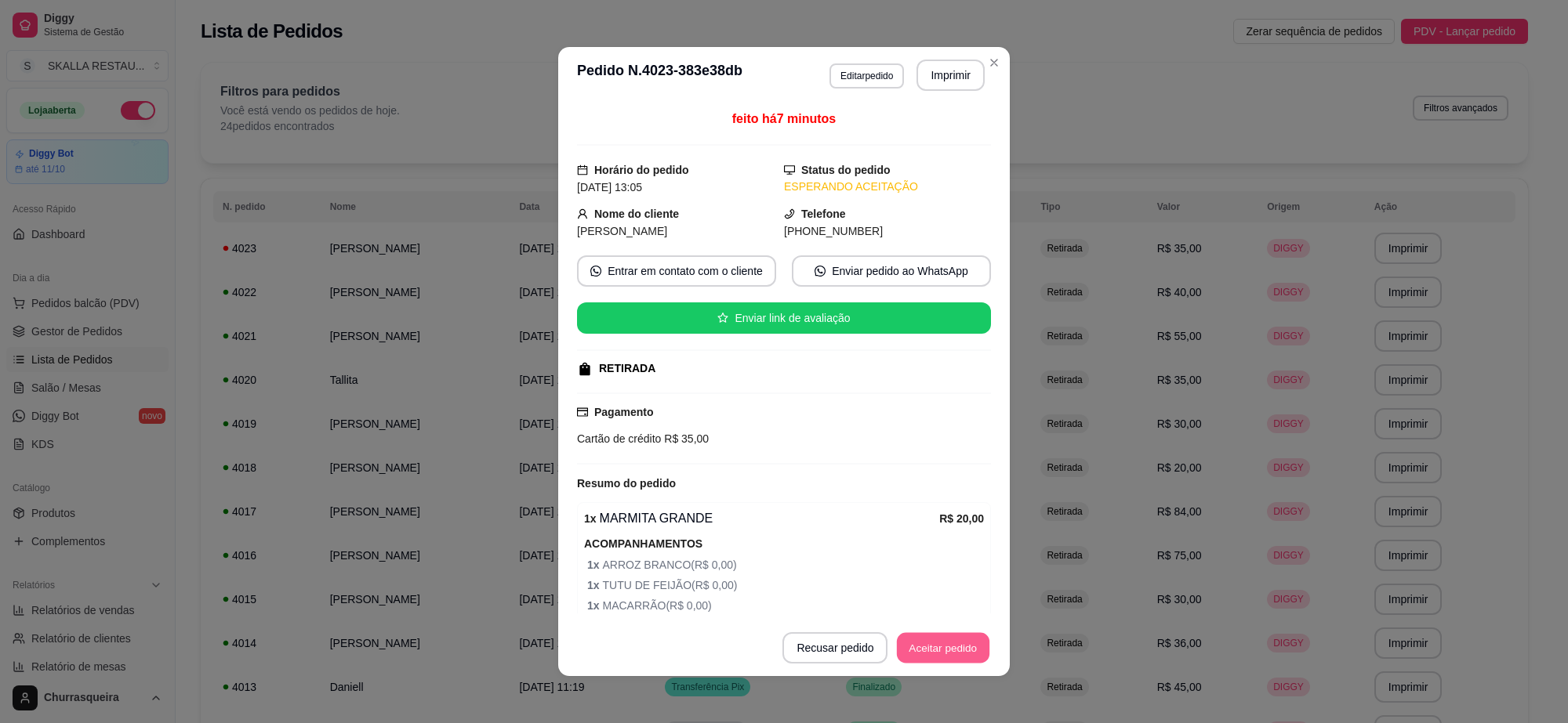
click at [916, 658] on button "Aceitar pedido" at bounding box center [943, 648] width 93 height 31
click at [916, 657] on button "Mover para preparo" at bounding box center [930, 648] width 118 height 31
click at [918, 75] on button "Imprimir" at bounding box center [951, 76] width 65 height 31
